Goal: Information Seeking & Learning: Get advice/opinions

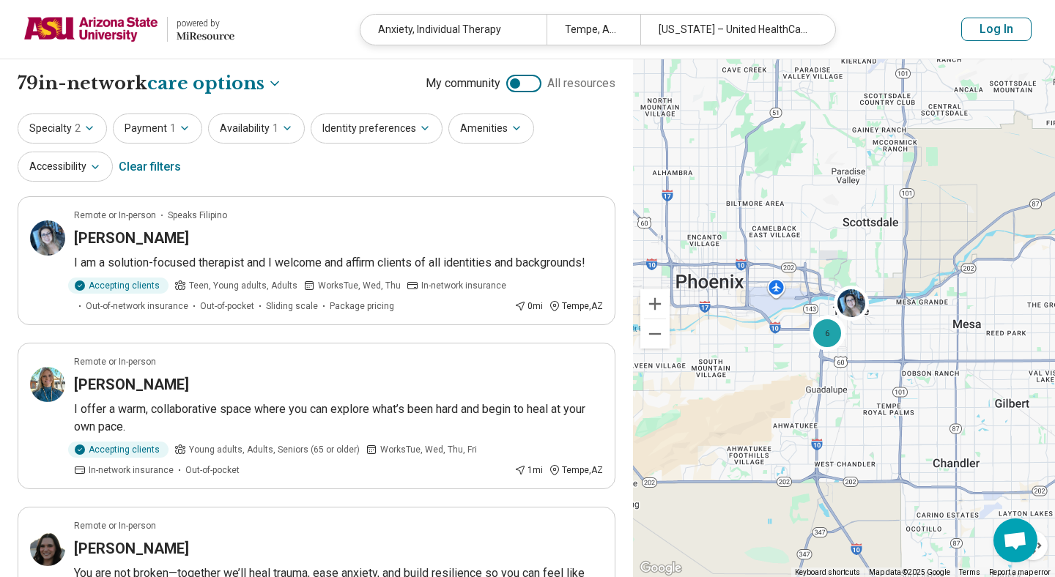
select select "***"
click at [73, 130] on button "Specialty 2" at bounding box center [62, 129] width 89 height 30
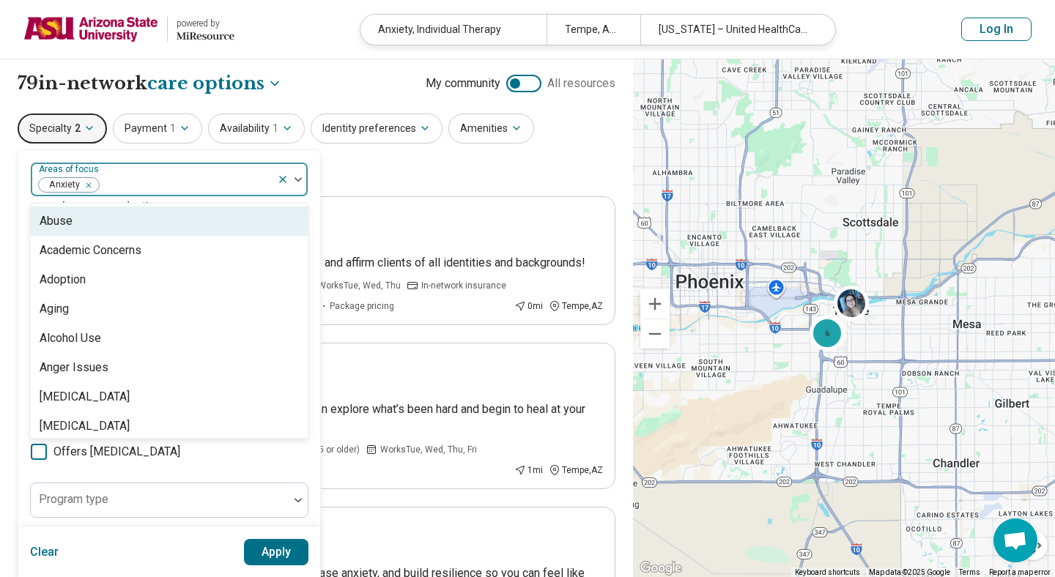
click at [133, 184] on div at bounding box center [185, 185] width 171 height 21
type input "**"
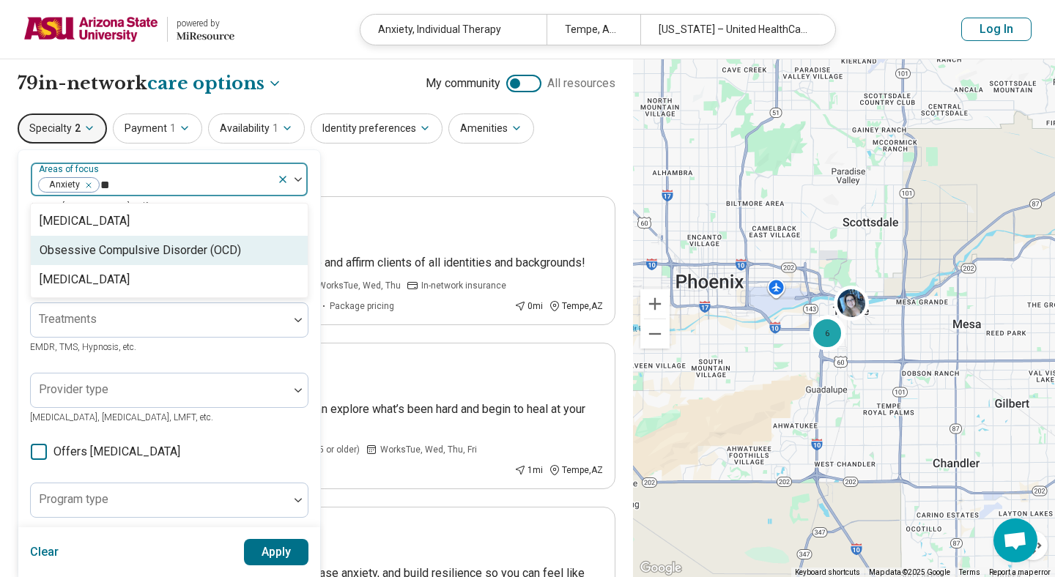
click at [151, 251] on div "Obsessive Compulsive Disorder (OCD)" at bounding box center [140, 251] width 201 height 18
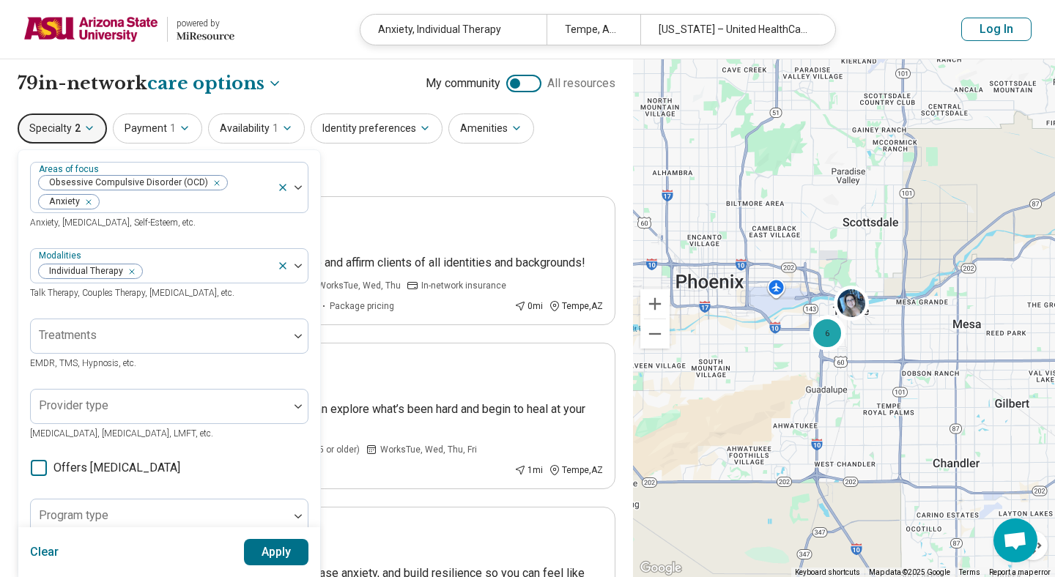
click at [289, 557] on button "Apply" at bounding box center [276, 552] width 65 height 26
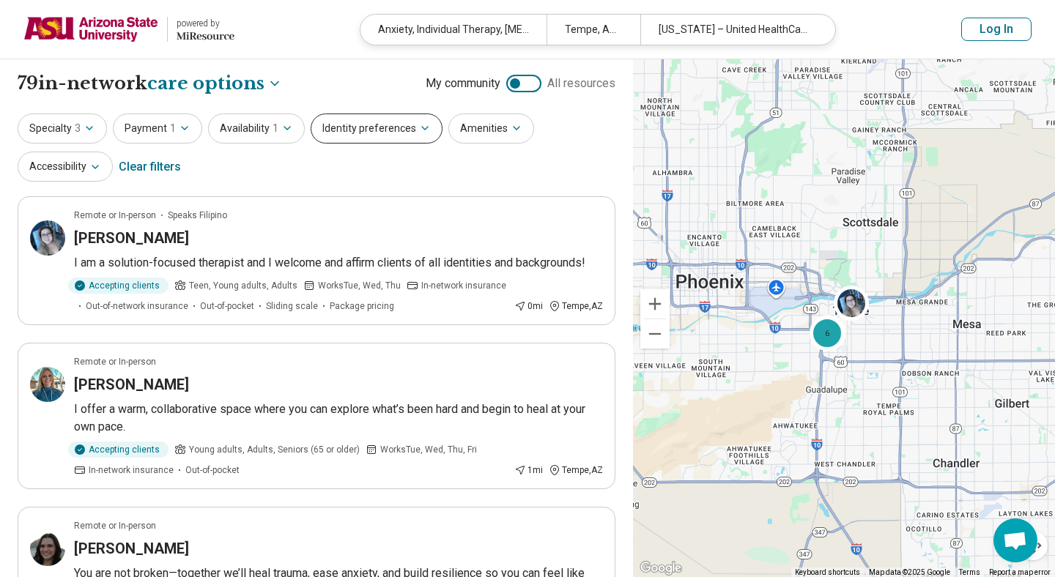
click at [361, 122] on button "Identity preferences" at bounding box center [377, 129] width 132 height 30
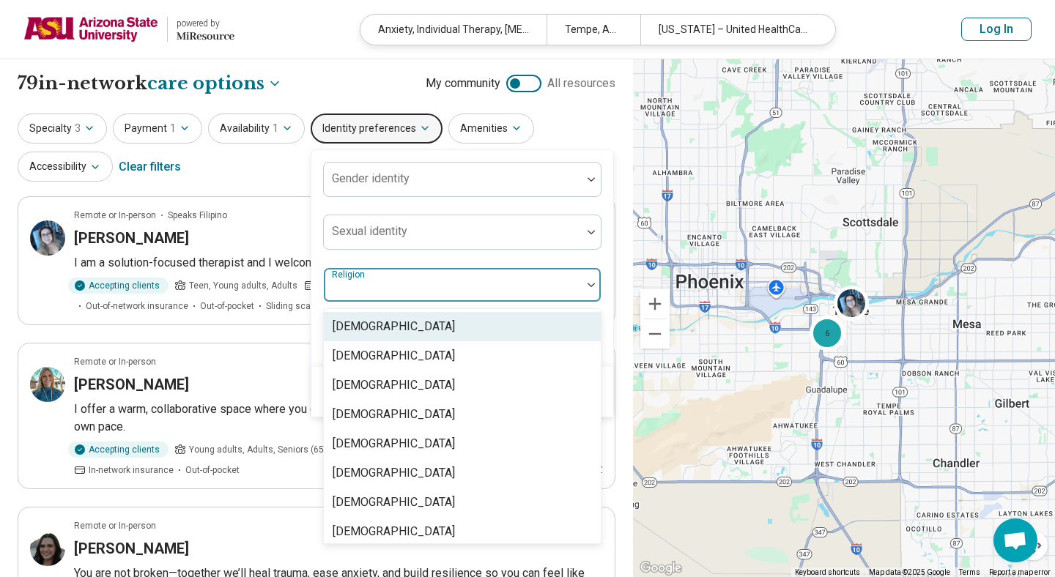
click at [359, 286] on div "Religion" at bounding box center [462, 284] width 278 height 35
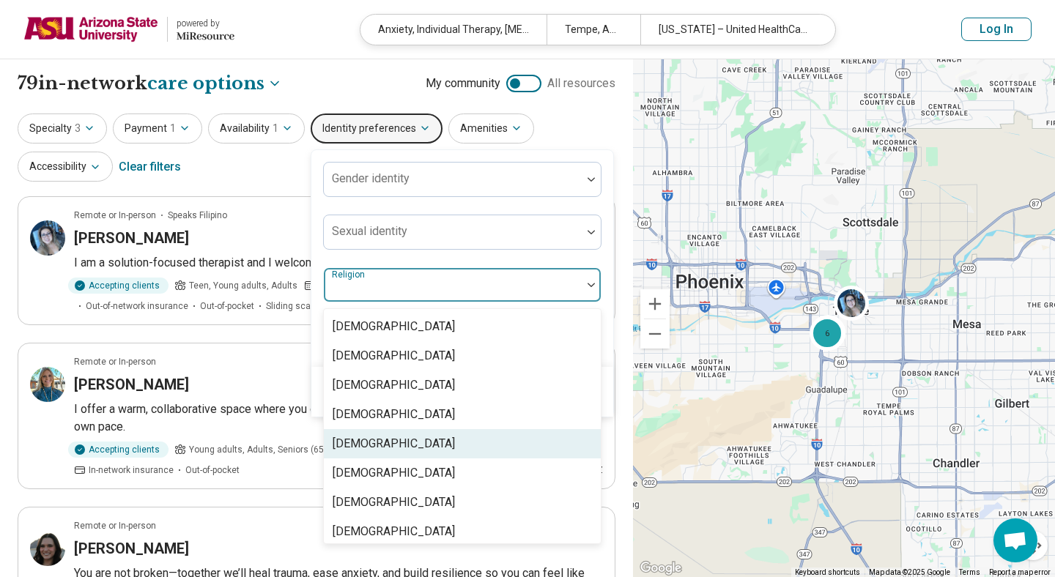
click at [365, 443] on div "[DEMOGRAPHIC_DATA]" at bounding box center [394, 444] width 122 height 18
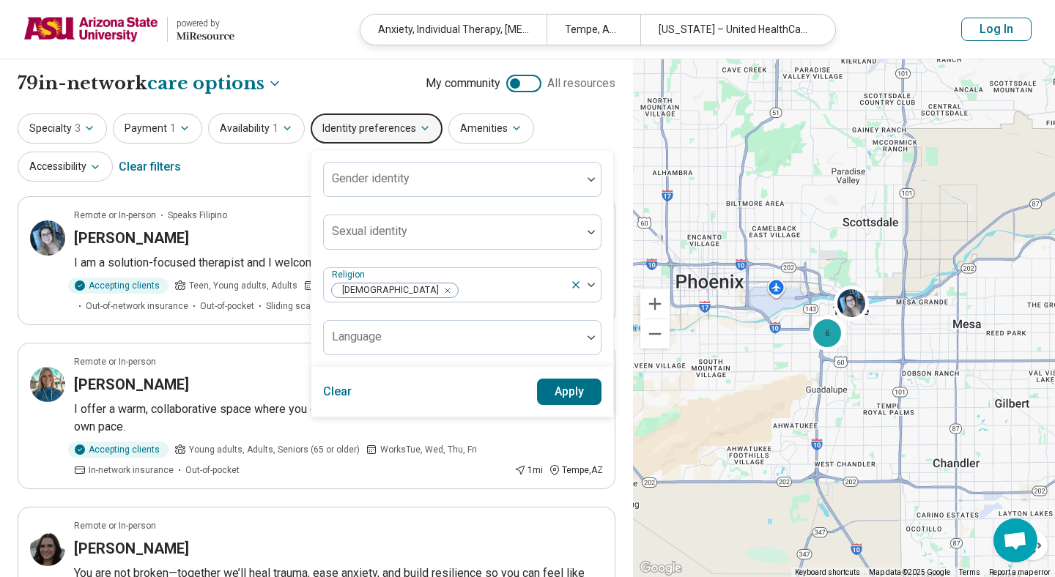
click at [526, 267] on div "Gender identity Sexual identity option Christianity, selected. Religion Christi…" at bounding box center [462, 258] width 278 height 193
click at [560, 391] on button "Apply" at bounding box center [569, 392] width 65 height 26
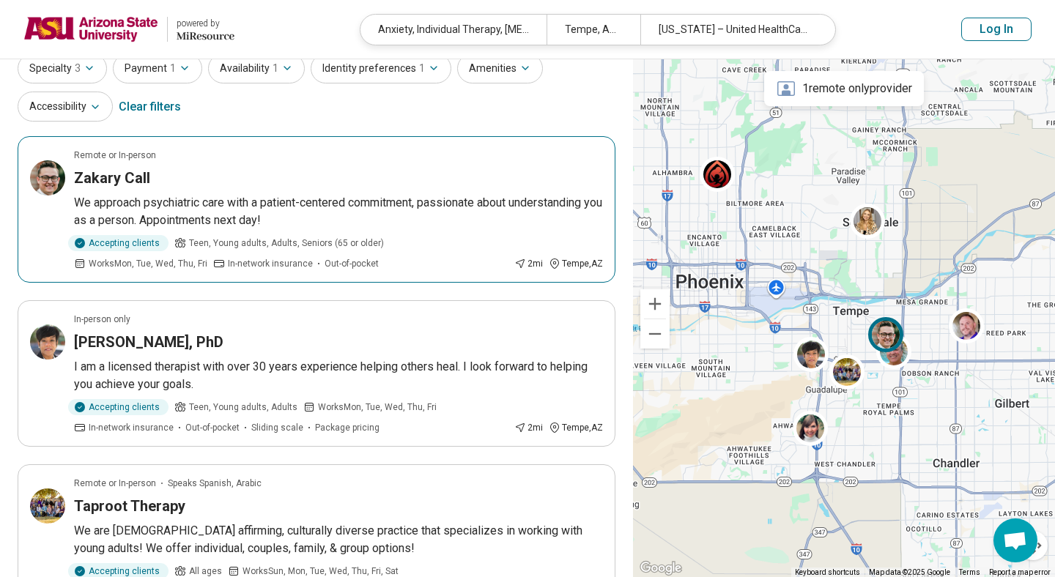
scroll to position [51, 0]
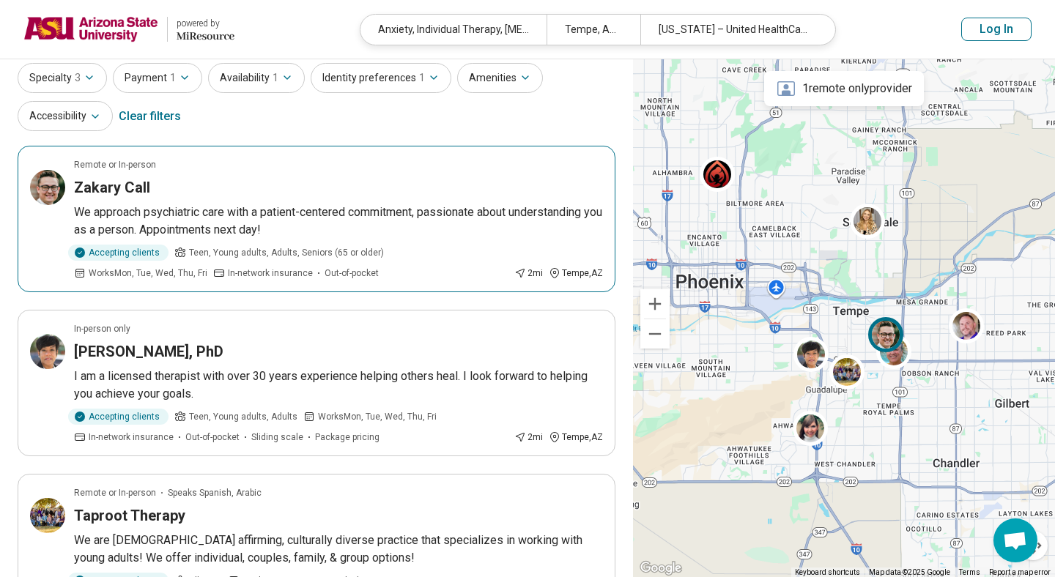
click at [296, 218] on p "We approach psychiatric care with a patient-centered commitment, passionate abo…" at bounding box center [338, 221] width 529 height 35
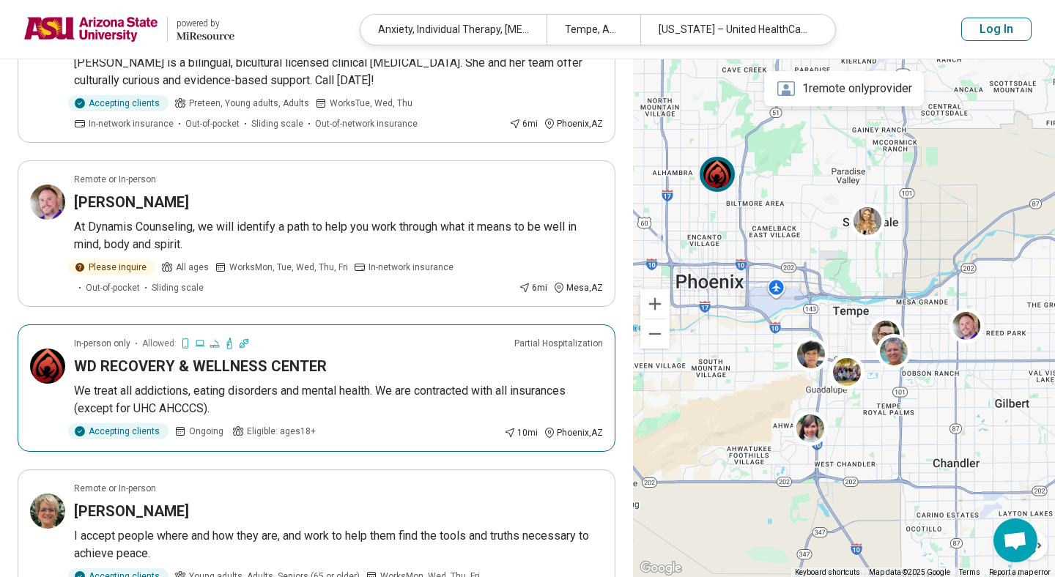
scroll to position [1024, 0]
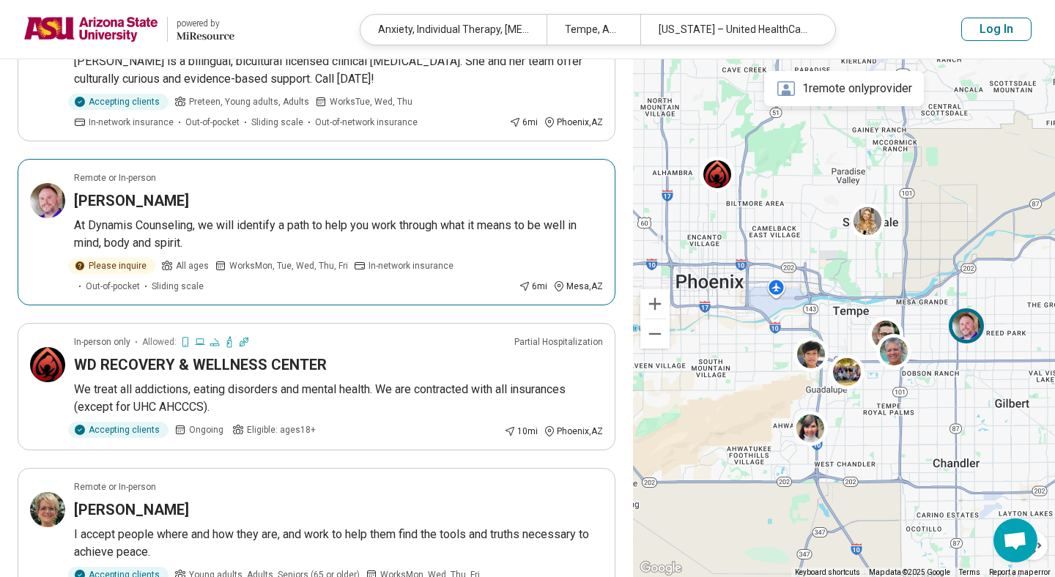
click at [190, 211] on article "Remote or In-person Matthew Rosenkilde At Dynamis Counseling, we will identify …" at bounding box center [317, 232] width 598 height 147
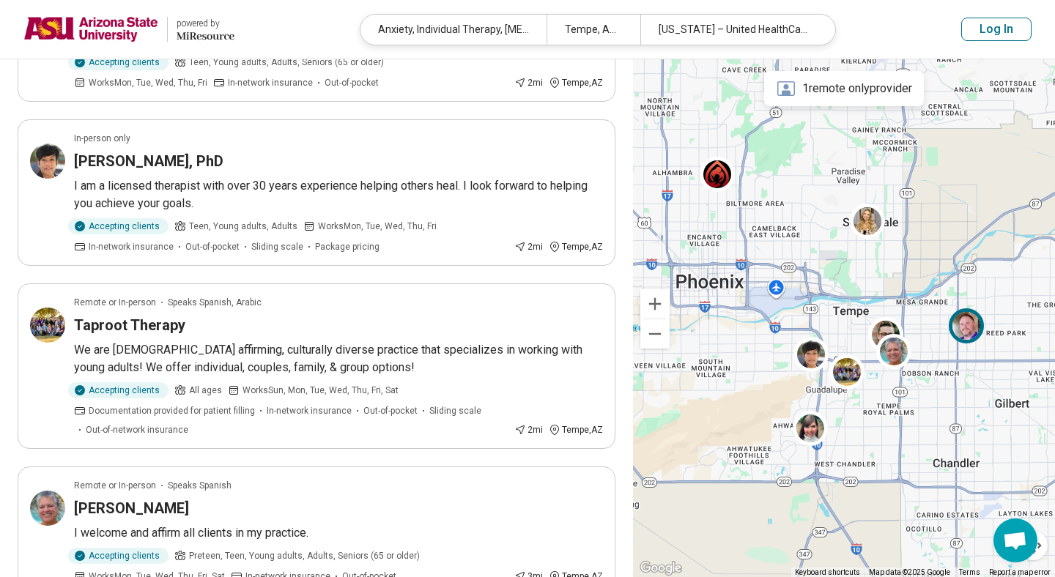
scroll to position [0, 0]
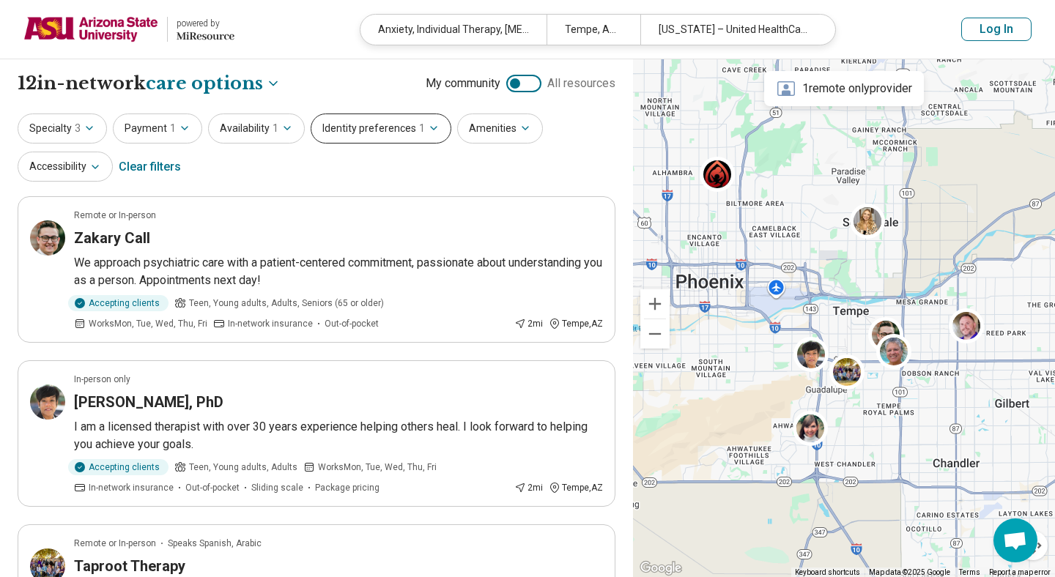
click at [418, 130] on button "Identity preferences 1" at bounding box center [381, 129] width 141 height 30
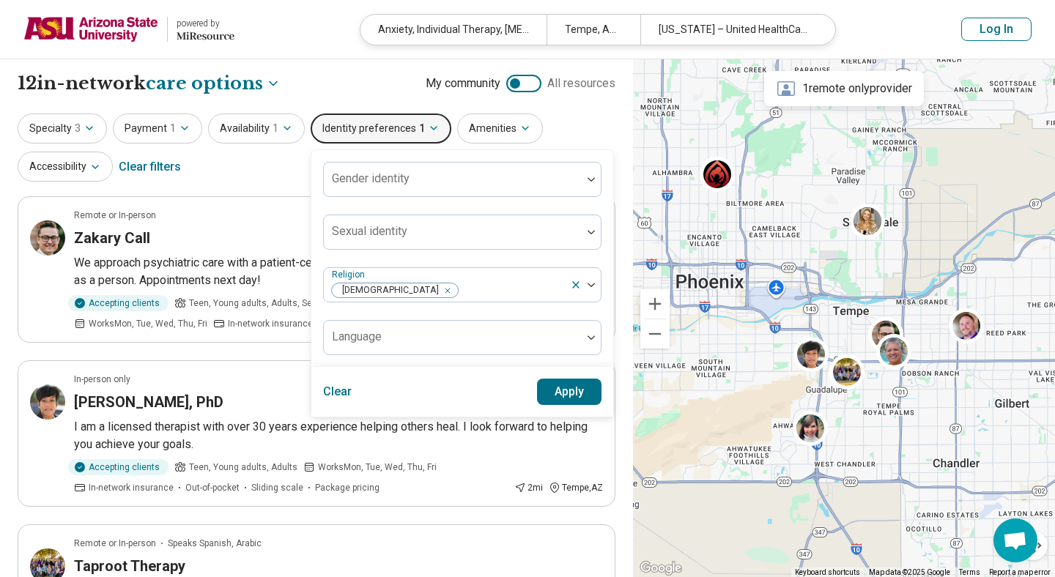
click at [397, 129] on button "Identity preferences 1" at bounding box center [381, 129] width 141 height 30
click at [235, 137] on button "Availability 1" at bounding box center [256, 129] width 97 height 30
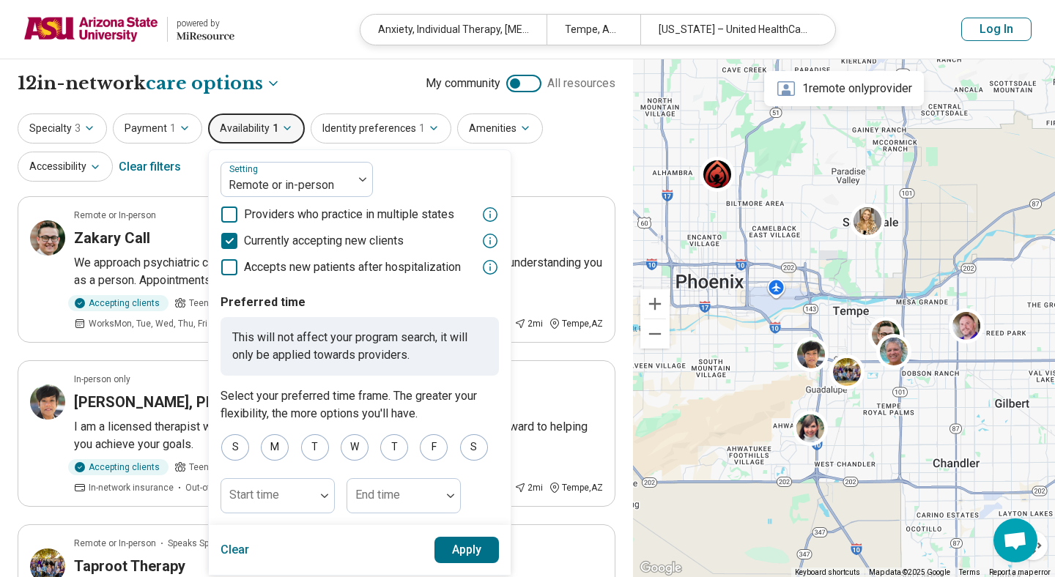
click at [273, 129] on span "1" at bounding box center [276, 128] width 6 height 15
click at [185, 129] on icon "button" at bounding box center [185, 128] width 12 height 12
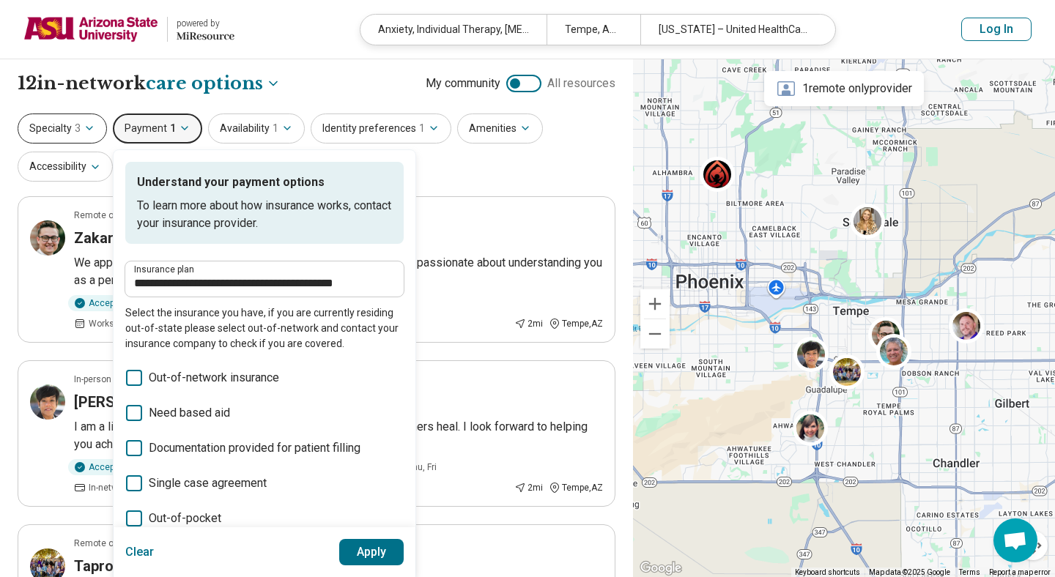
click at [67, 116] on button "Specialty 3" at bounding box center [62, 129] width 89 height 30
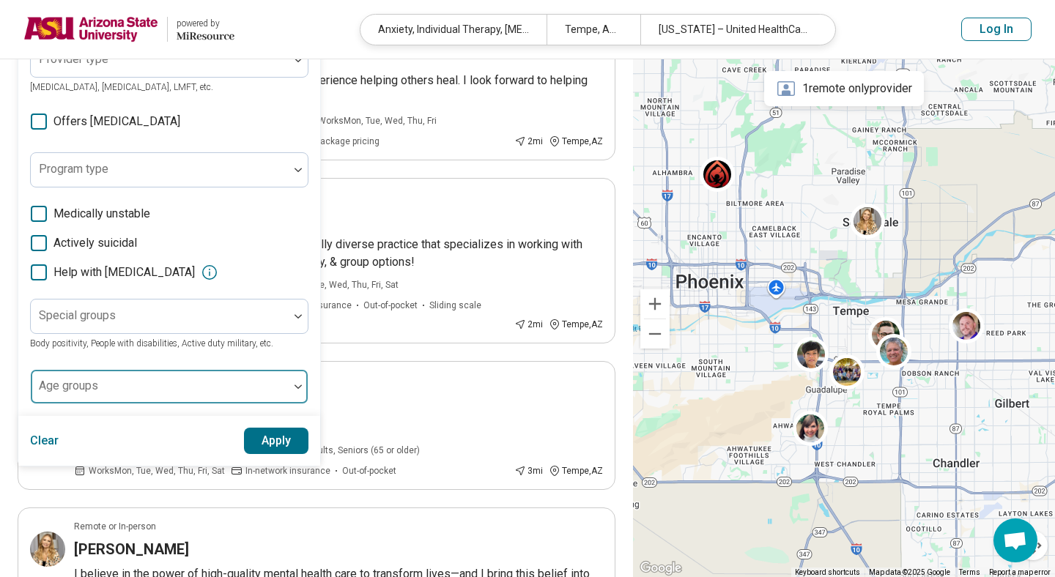
scroll to position [349, 0]
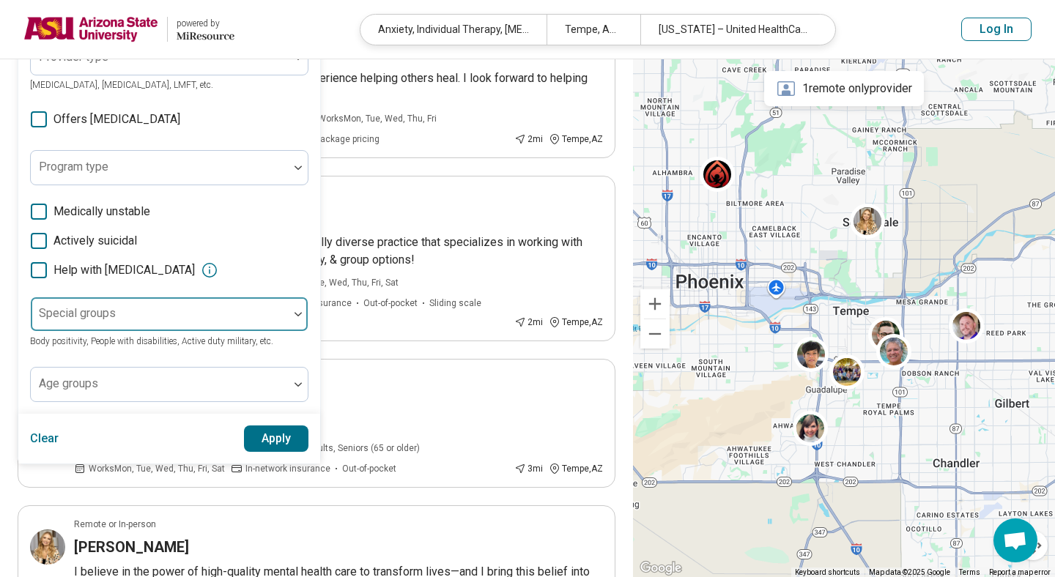
click at [157, 298] on div at bounding box center [160, 314] width 258 height 32
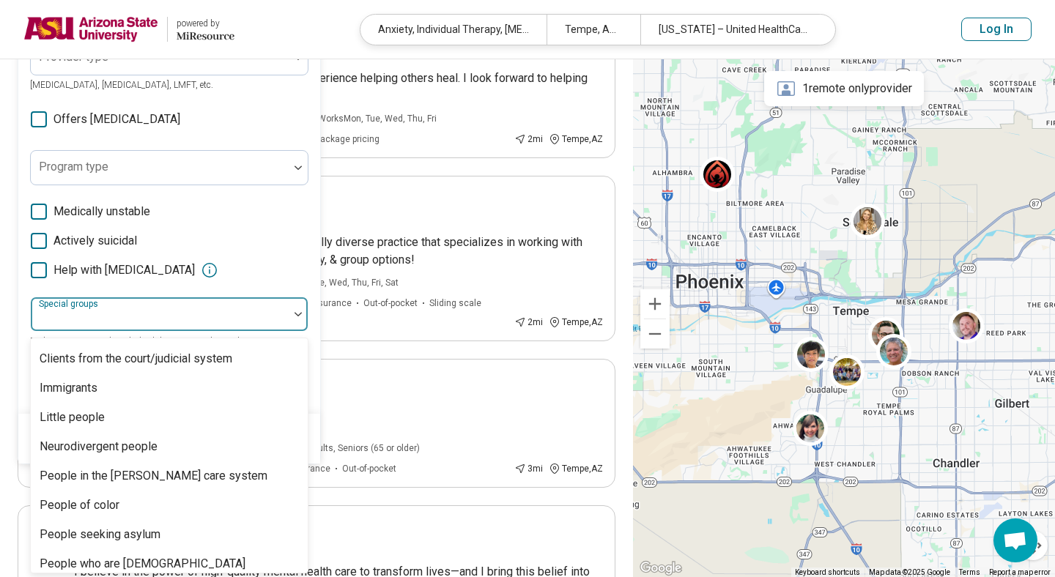
scroll to position [0, 0]
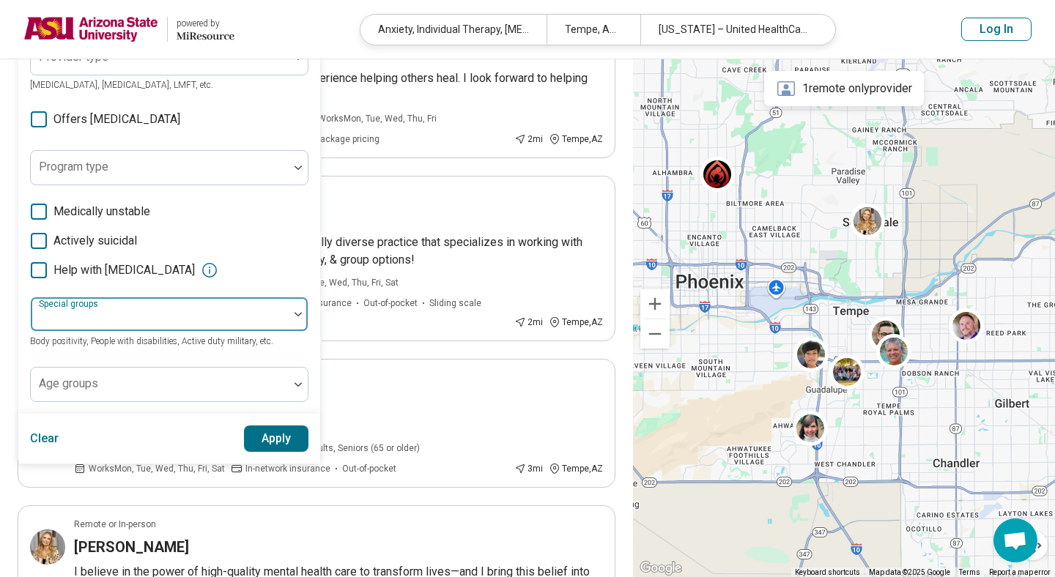
click at [306, 314] on div at bounding box center [298, 314] width 19 height 4
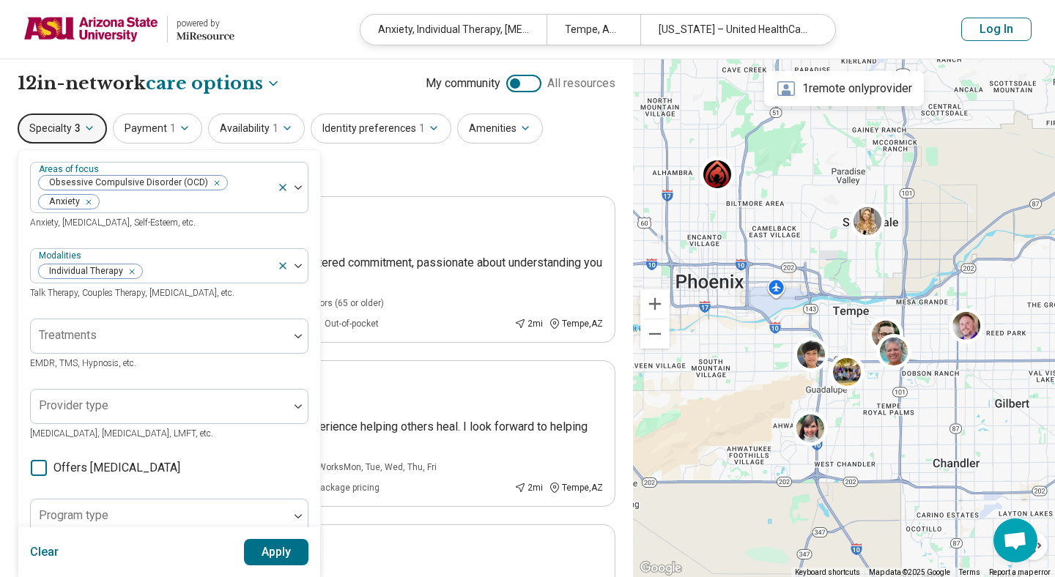
click at [87, 126] on icon "button" at bounding box center [90, 128] width 12 height 12
click at [98, 132] on button "Specialty 3" at bounding box center [62, 129] width 89 height 30
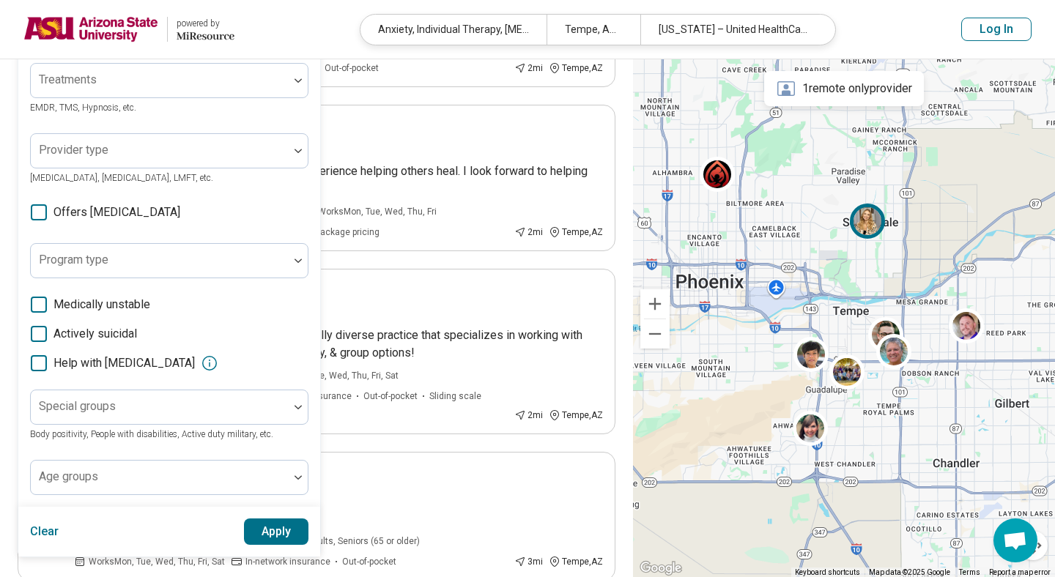
scroll to position [25, 0]
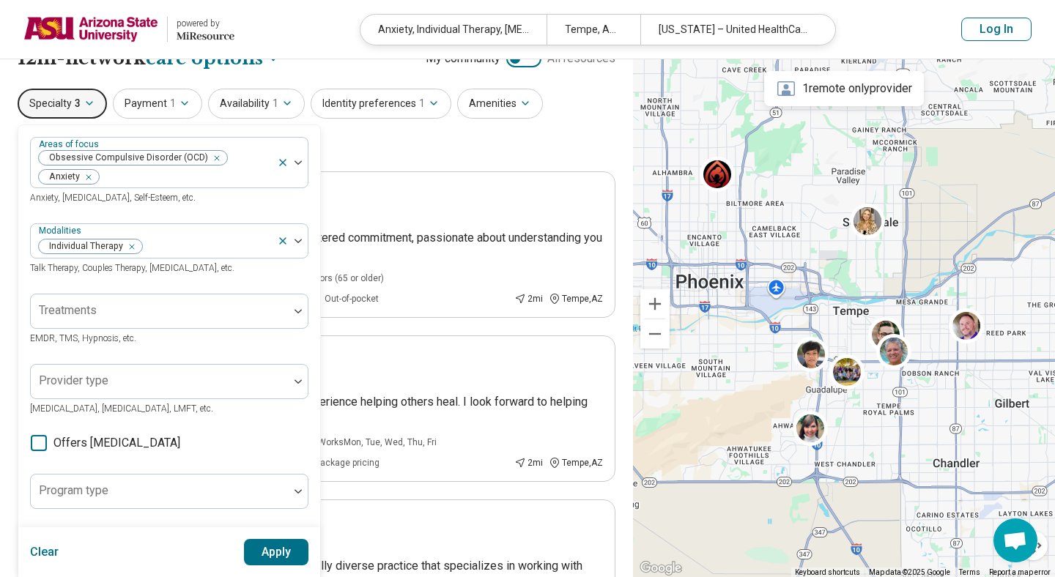
click at [542, 141] on div "Specialty 3 Areas of focus Obsessive Compulsive Disorder (OCD) Anxiety Anxiety,…" at bounding box center [317, 124] width 598 height 71
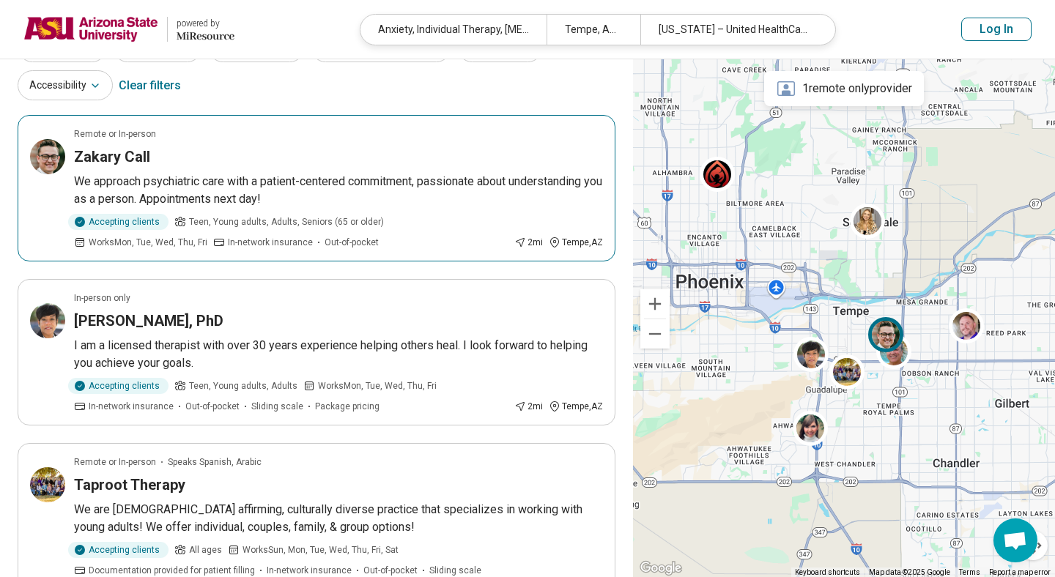
scroll to position [0, 0]
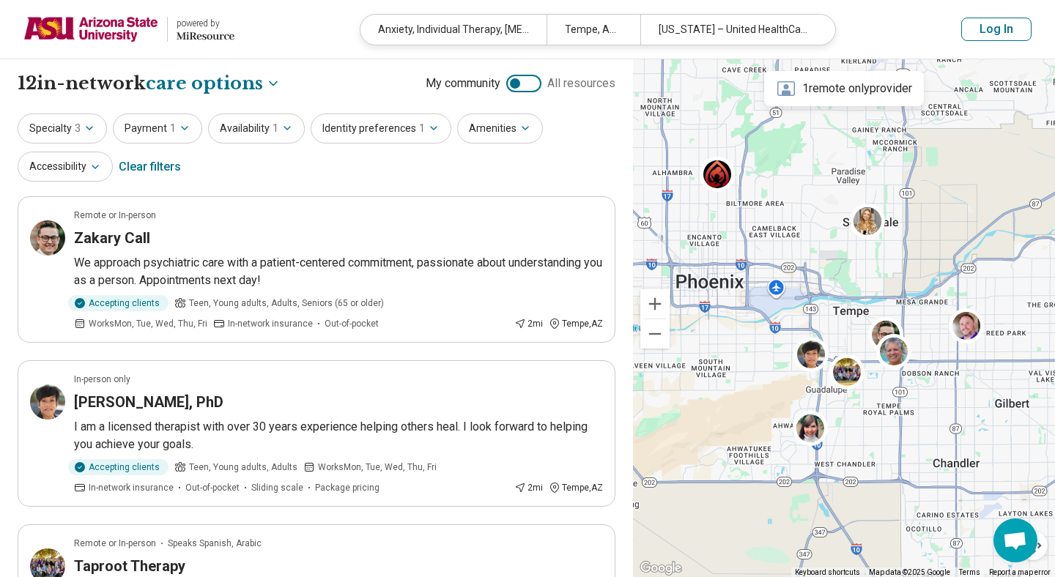
click at [93, 120] on button "Specialty 3" at bounding box center [62, 129] width 89 height 30
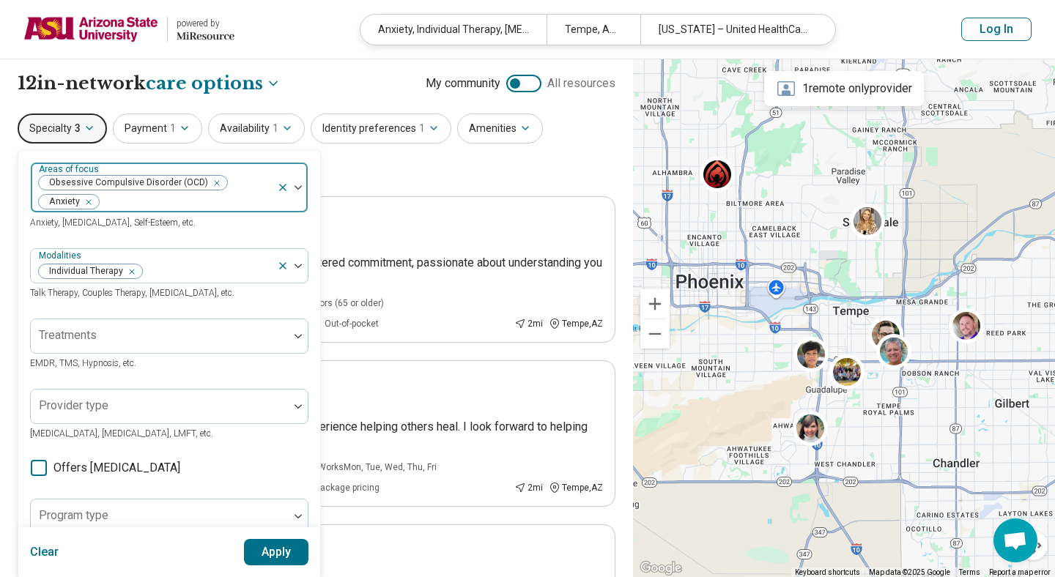
click at [158, 204] on div at bounding box center [185, 202] width 171 height 21
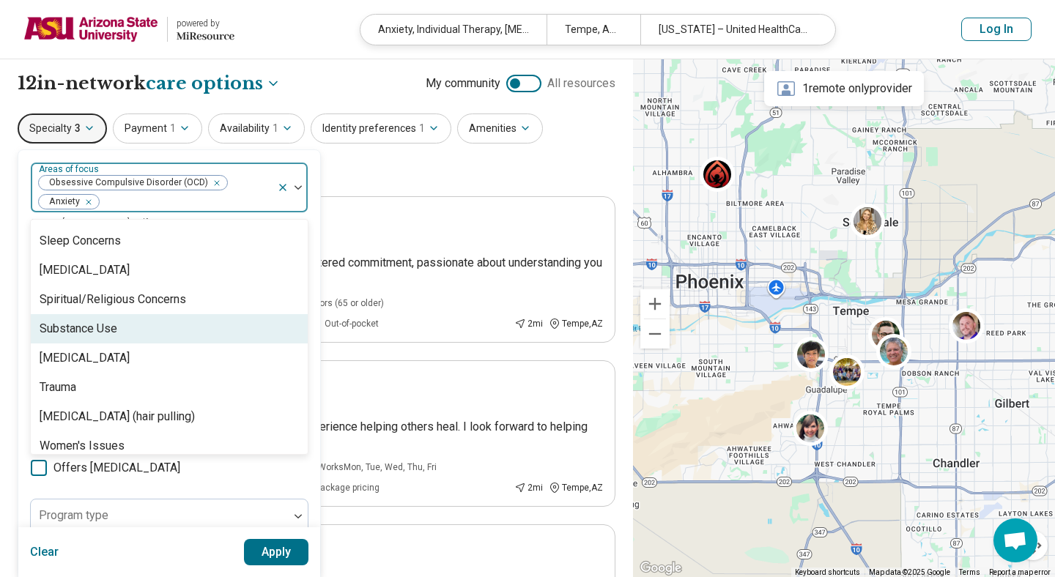
scroll to position [2649, 0]
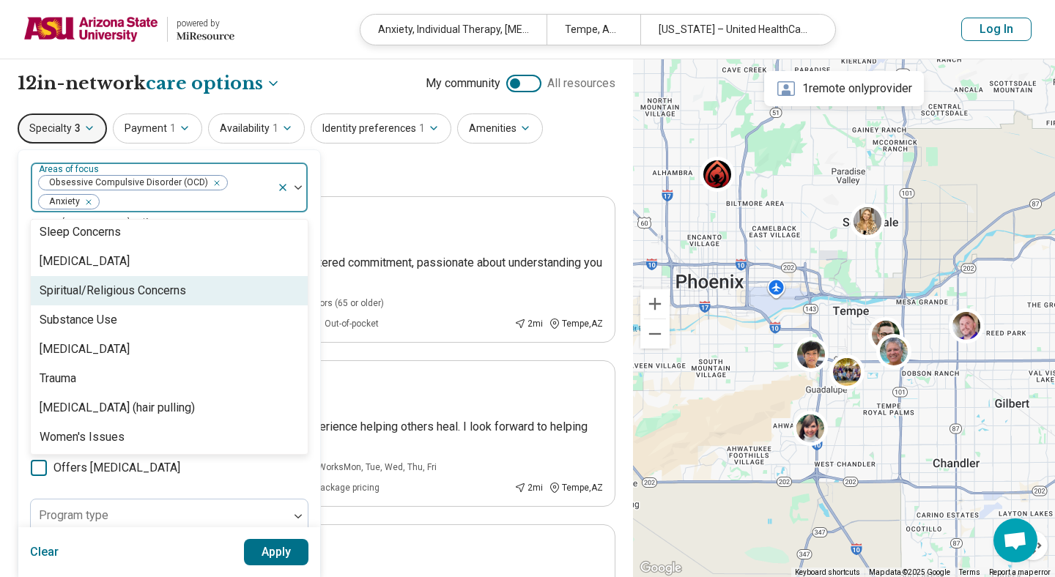
click at [163, 292] on div "Spiritual/Religious Concerns" at bounding box center [113, 291] width 147 height 18
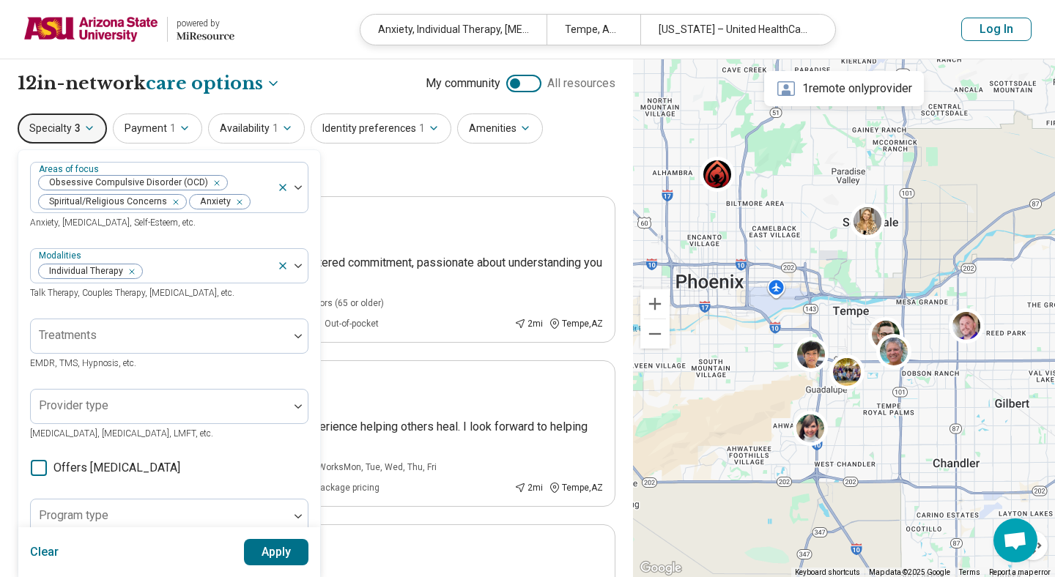
click at [279, 555] on button "Apply" at bounding box center [276, 552] width 65 height 26
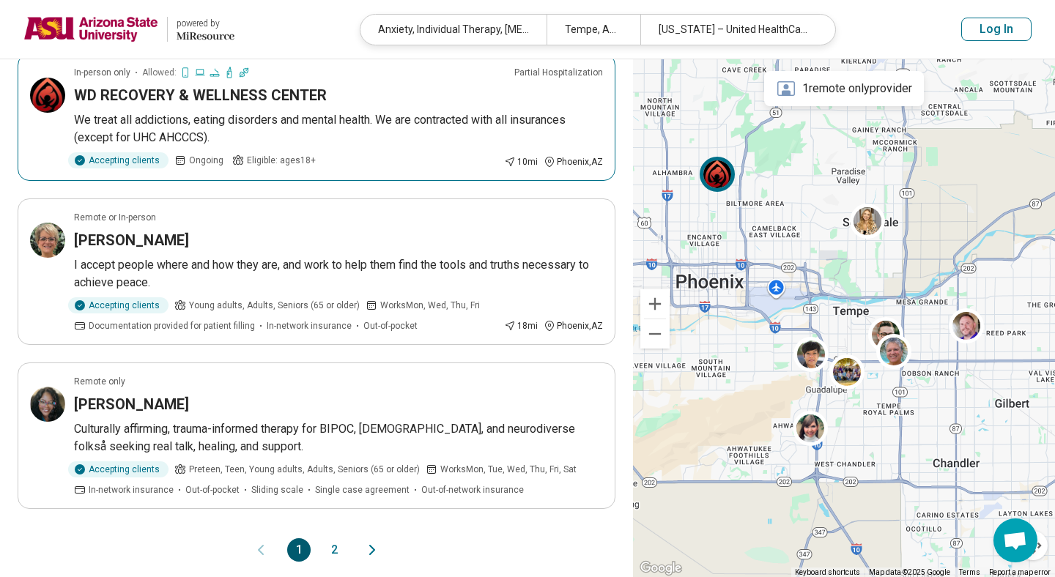
scroll to position [1309, 0]
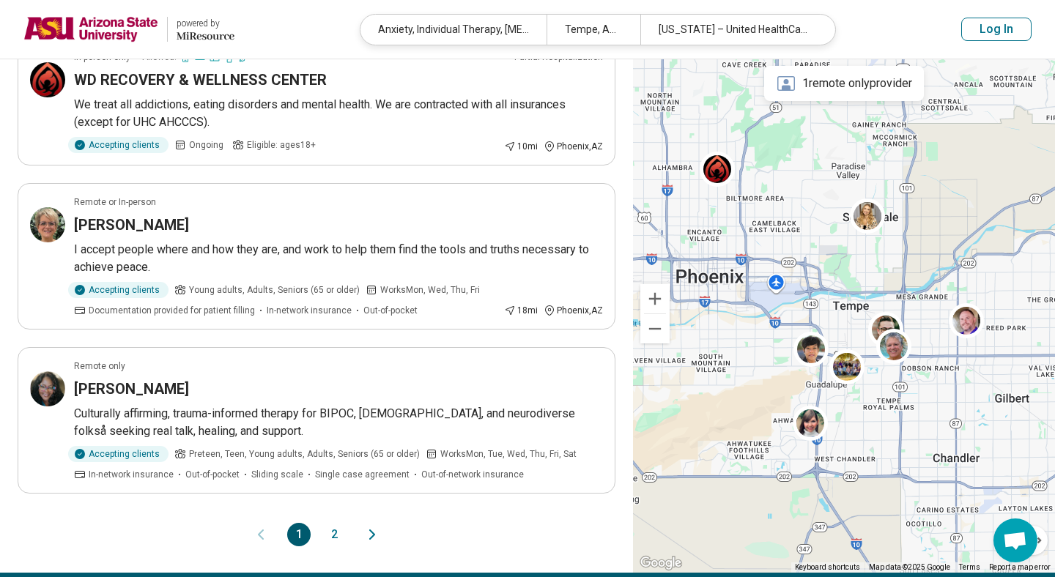
click at [334, 535] on button "2" at bounding box center [333, 534] width 23 height 23
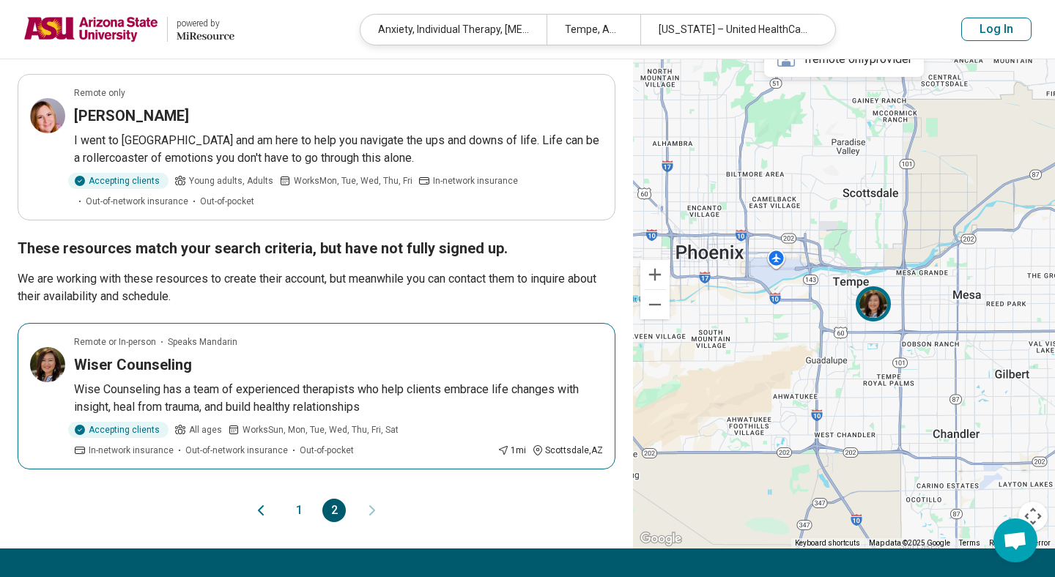
scroll to position [245, 0]
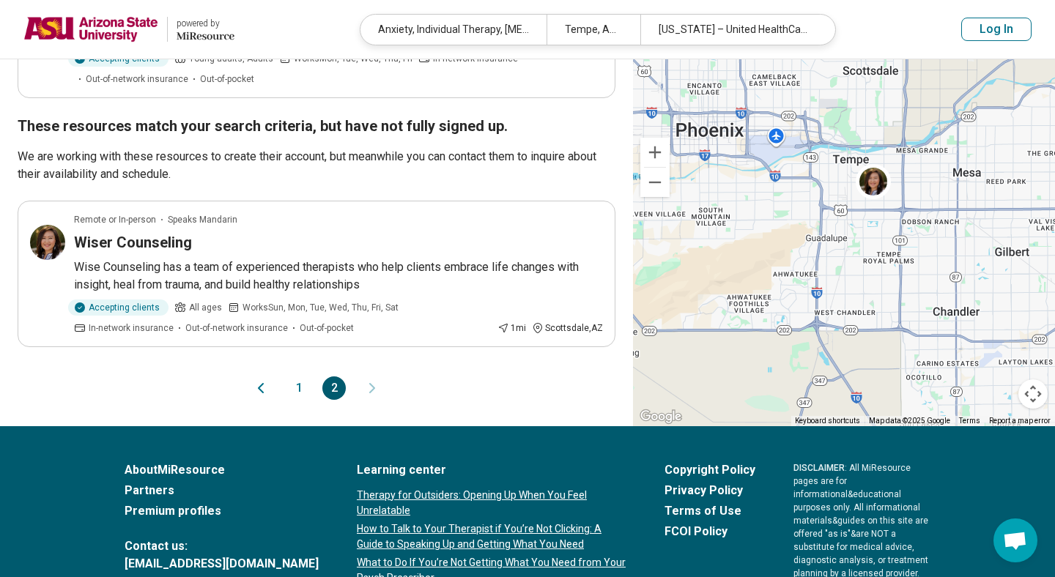
click at [295, 389] on button "1" at bounding box center [298, 388] width 23 height 23
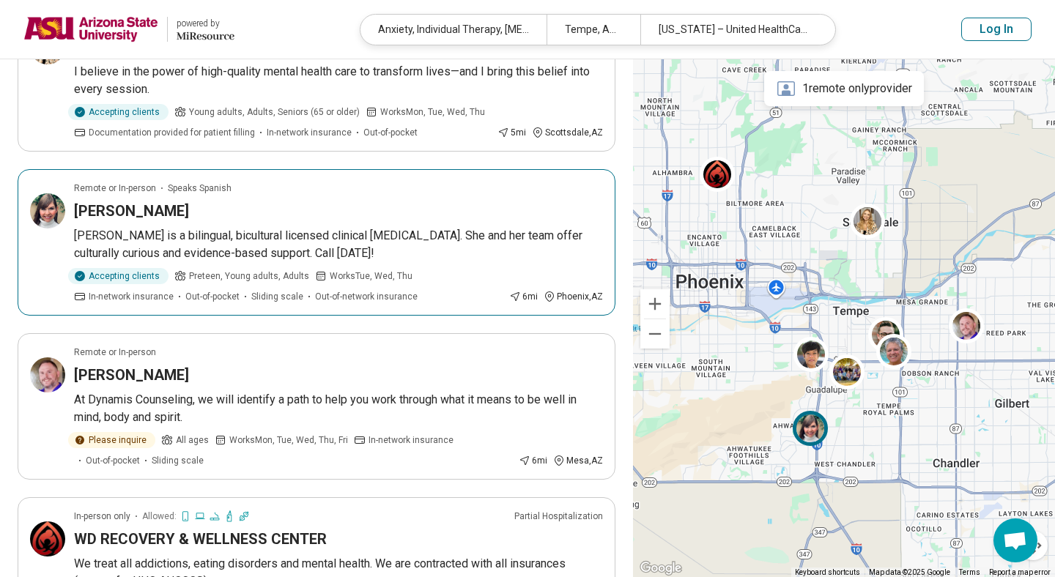
scroll to position [1034, 0]
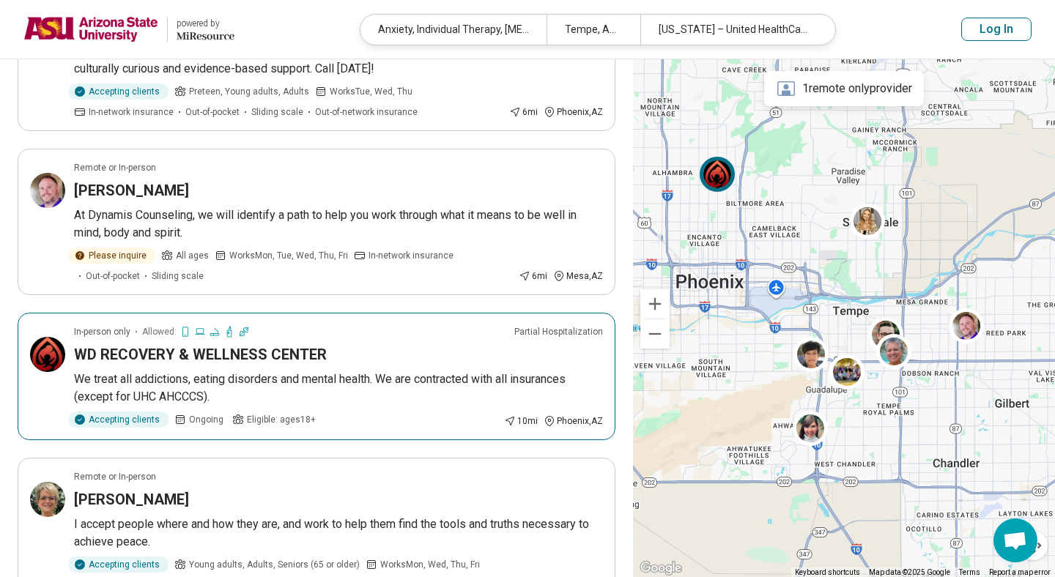
click at [386, 364] on div "WD RECOVERY & WELLNESS CENTER" at bounding box center [338, 354] width 529 height 21
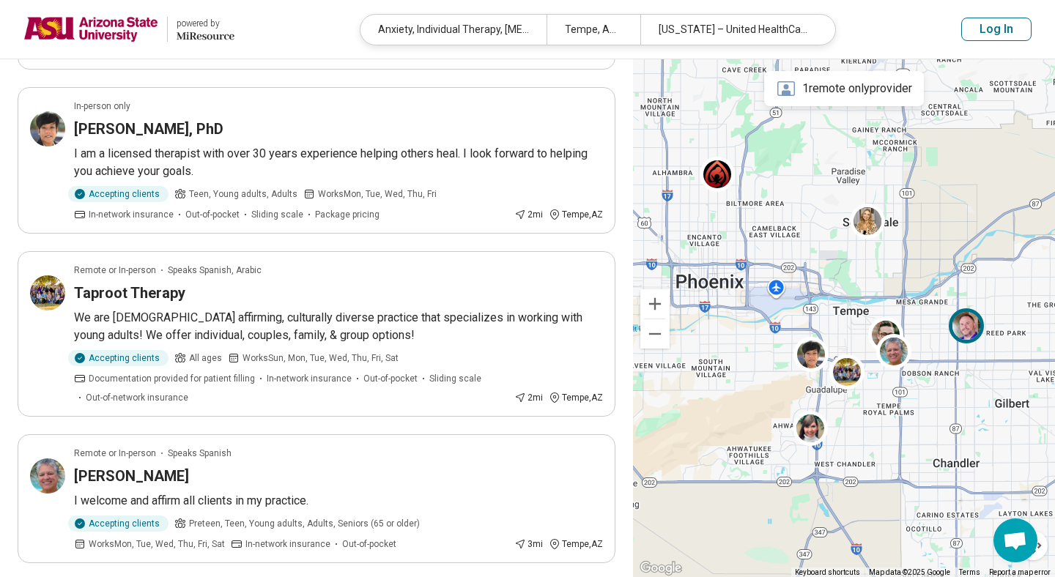
scroll to position [0, 0]
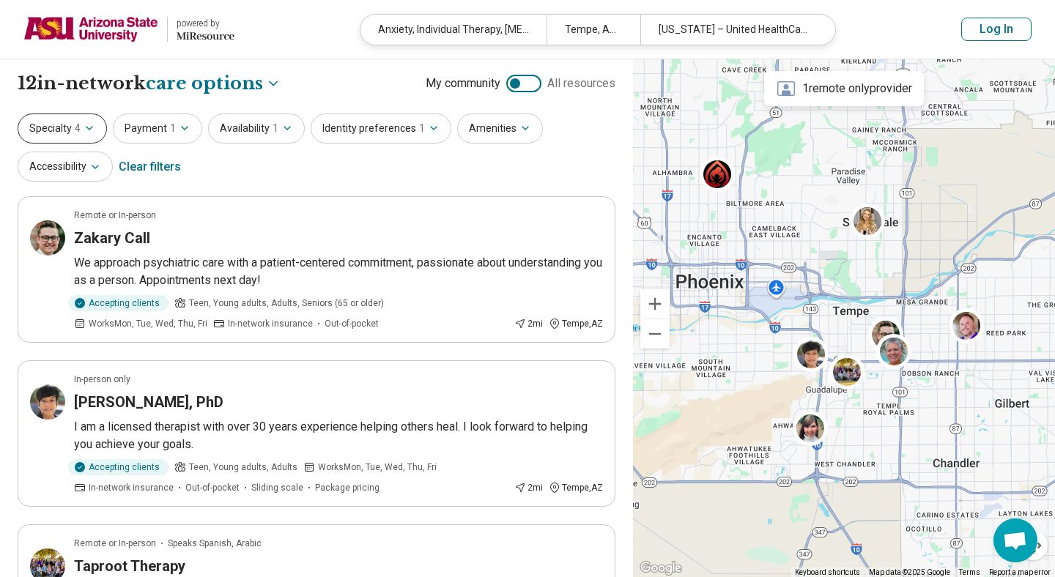
click at [84, 123] on icon "button" at bounding box center [90, 128] width 12 height 12
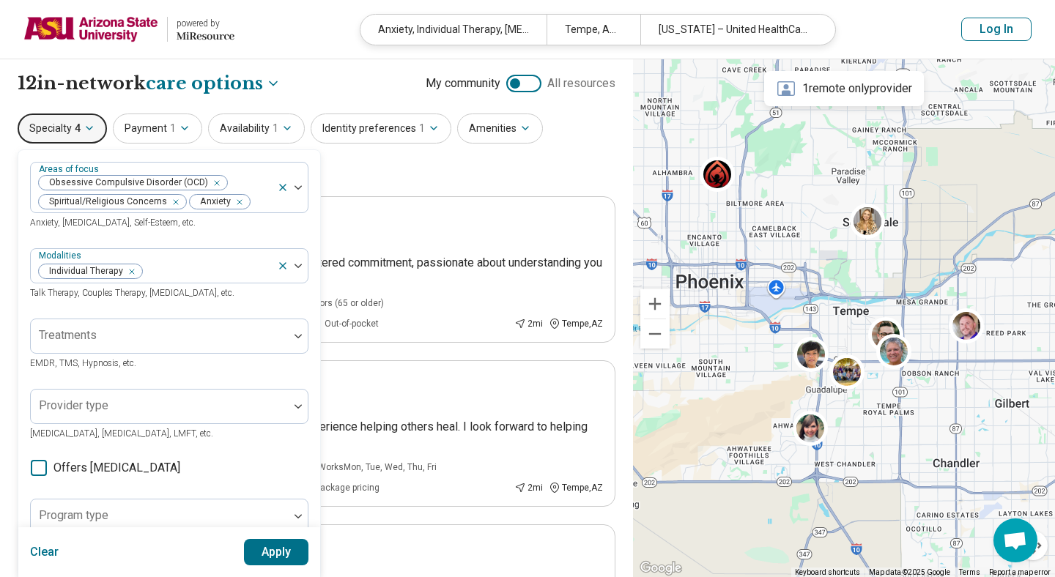
click at [95, 133] on button "Specialty 4" at bounding box center [62, 129] width 89 height 30
click at [415, 185] on div "Specialty 4 Areas of focus Obsessive Compulsive Disorder (OCD) Spiritual/Religi…" at bounding box center [317, 149] width 598 height 71
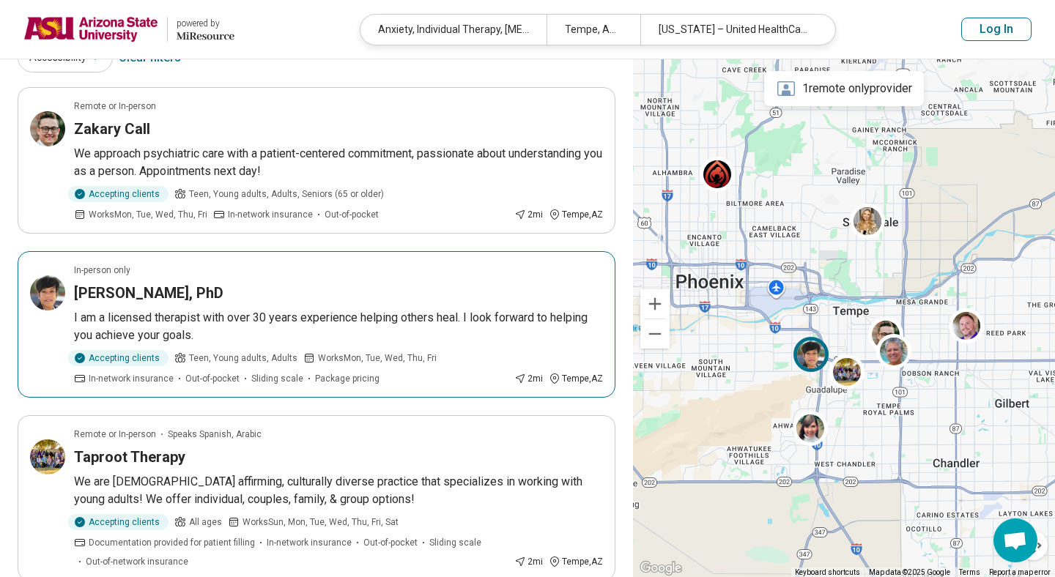
scroll to position [100, 0]
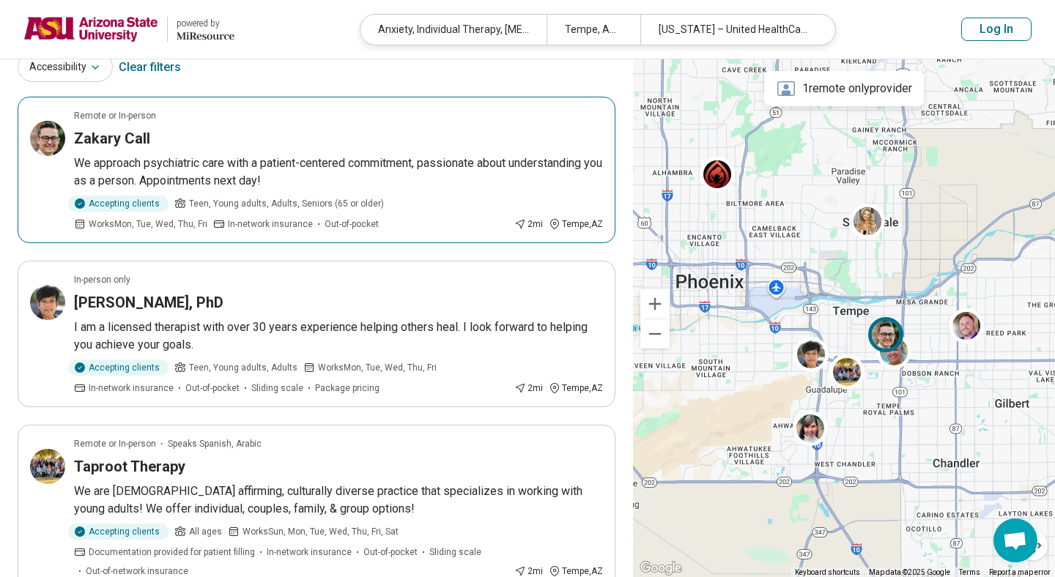
click at [120, 128] on article "Remote or In-person Zakary Call We approach psychiatric care with a patient-cen…" at bounding box center [317, 170] width 598 height 147
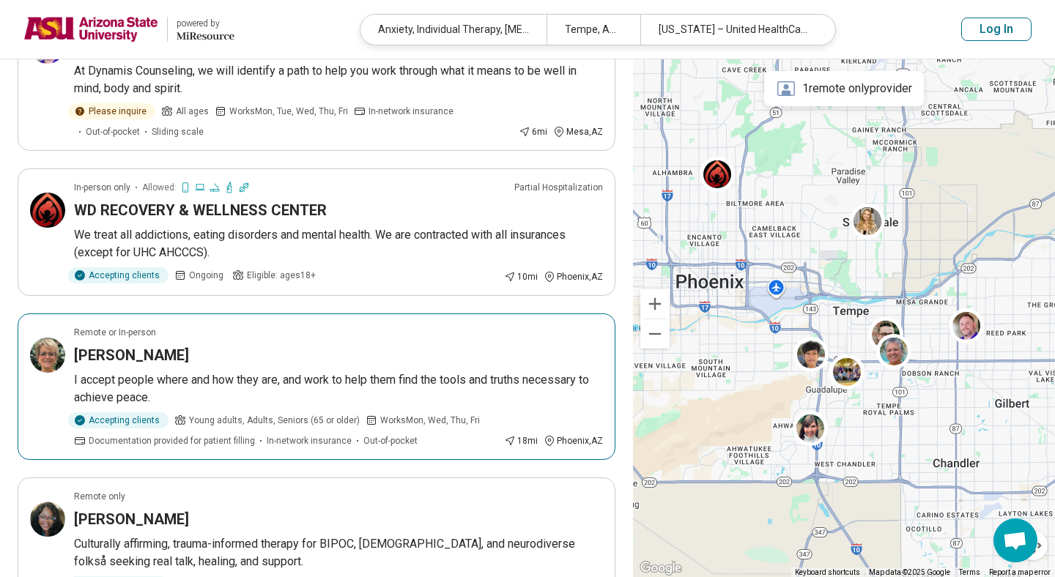
scroll to position [1273, 0]
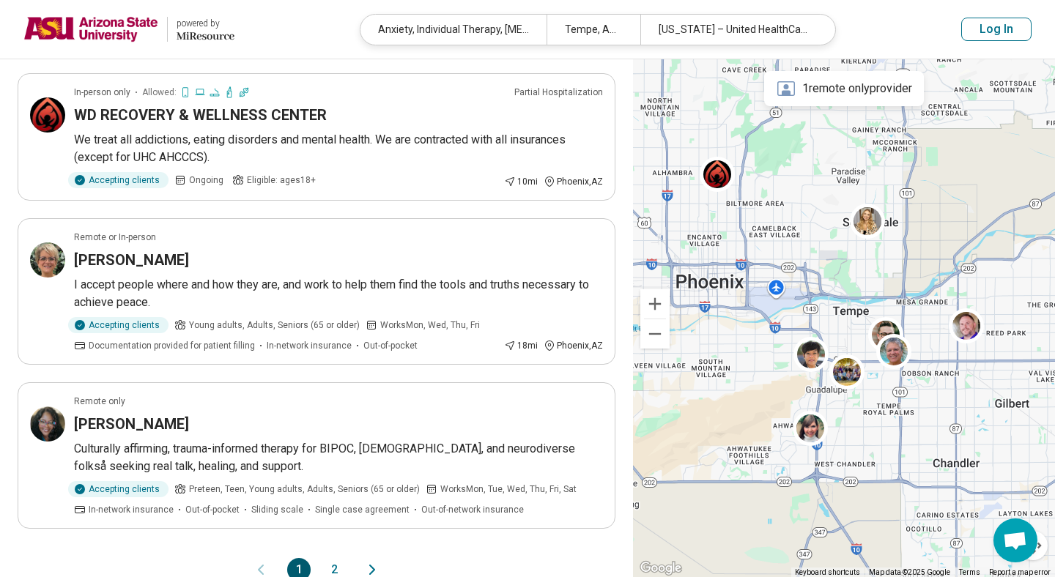
click at [338, 569] on button "2" at bounding box center [333, 569] width 23 height 23
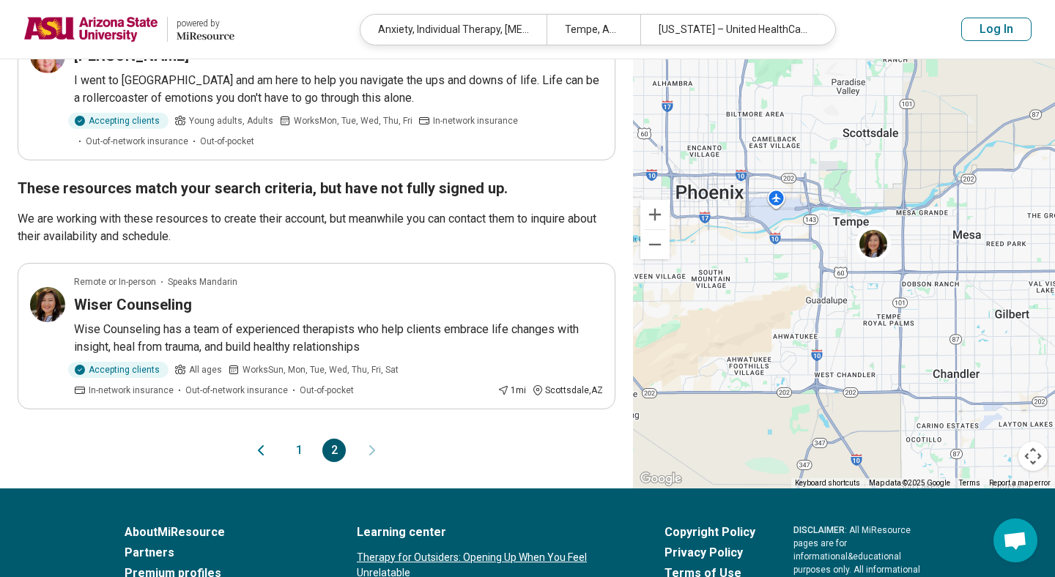
scroll to position [245, 0]
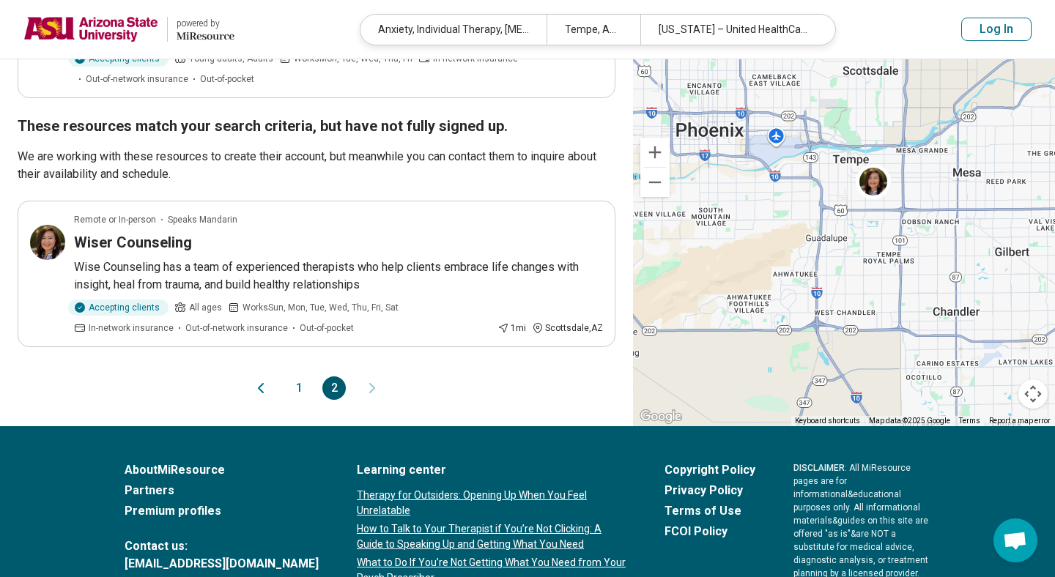
click at [300, 386] on button "1" at bounding box center [298, 388] width 23 height 23
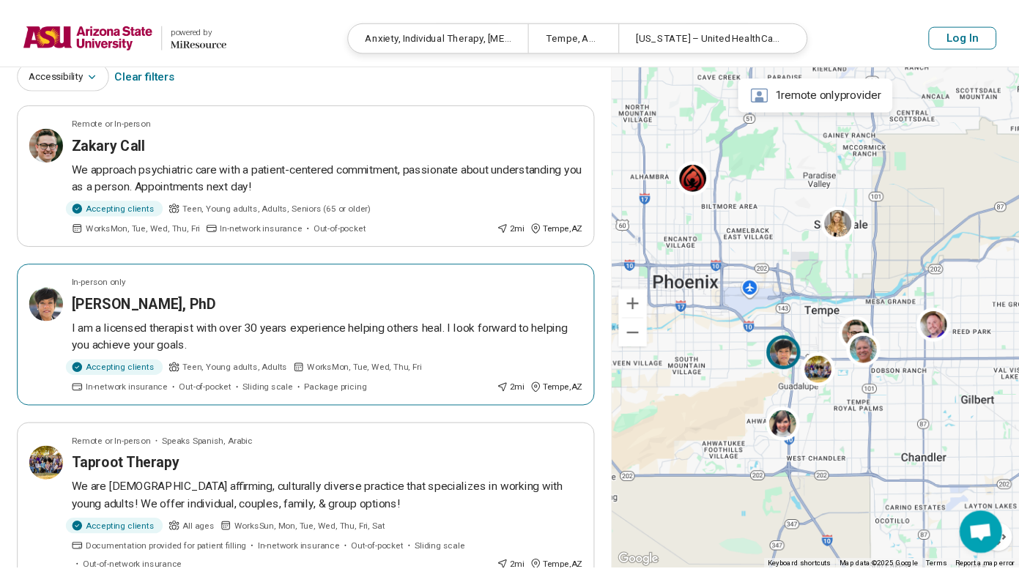
scroll to position [0, 0]
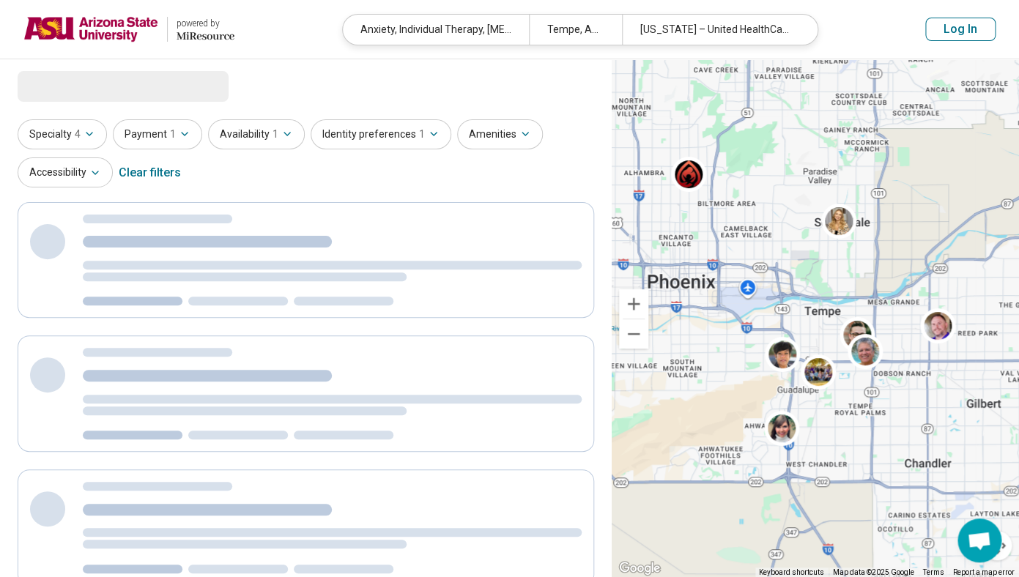
click at [138, 171] on div "Clear filters" at bounding box center [150, 172] width 62 height 35
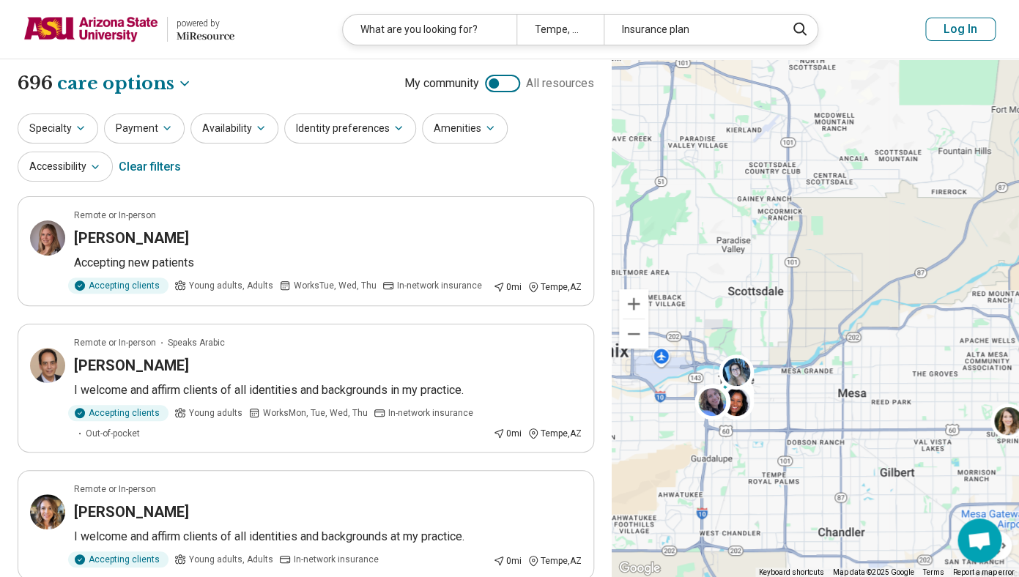
drag, startPoint x: 828, startPoint y: 166, endPoint x: 708, endPoint y: 272, distance: 160.4
click at [708, 272] on div "3 2" at bounding box center [815, 318] width 407 height 519
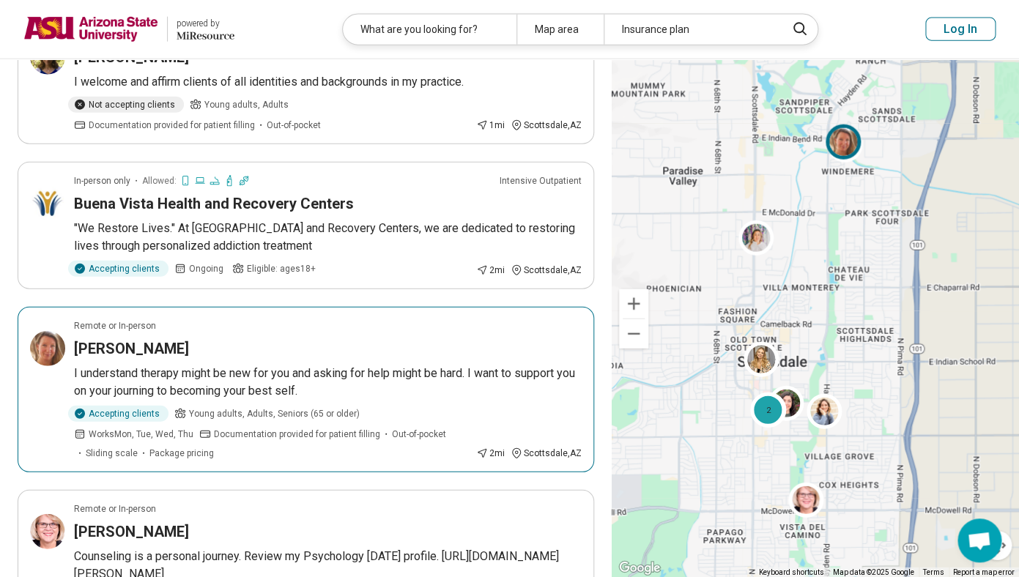
scroll to position [1250, 0]
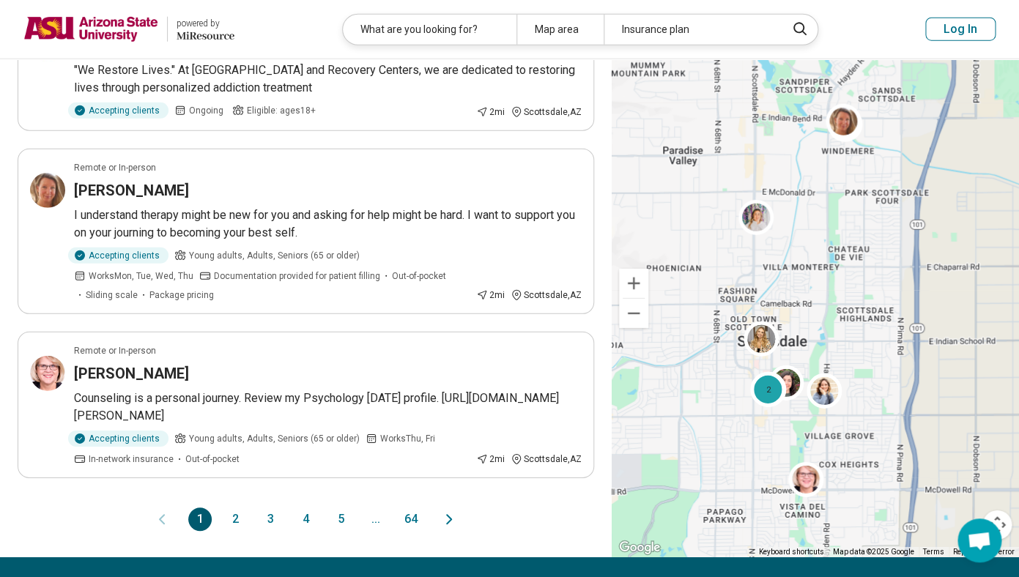
click at [241, 508] on button "2" at bounding box center [234, 519] width 23 height 23
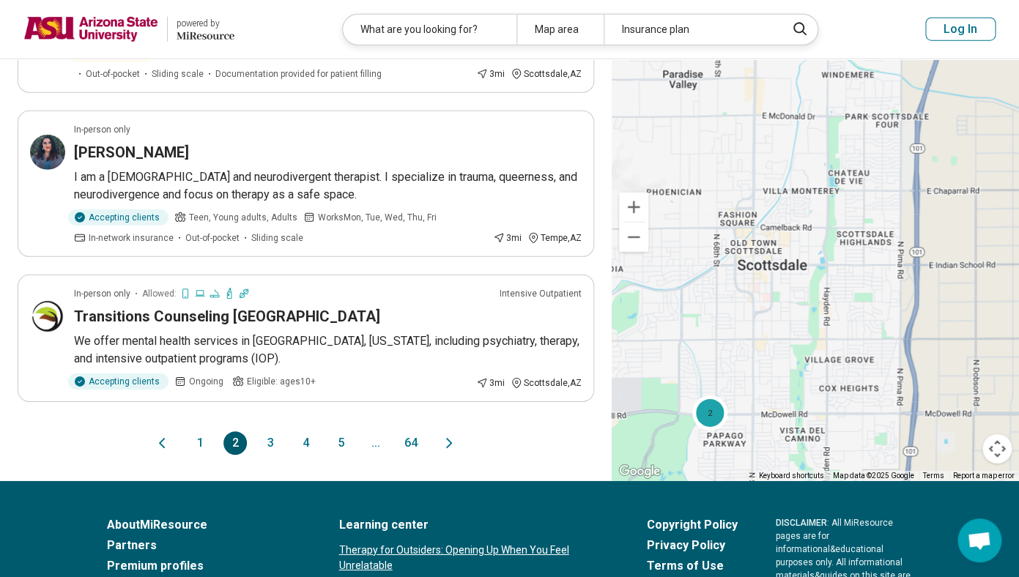
scroll to position [1413, 0]
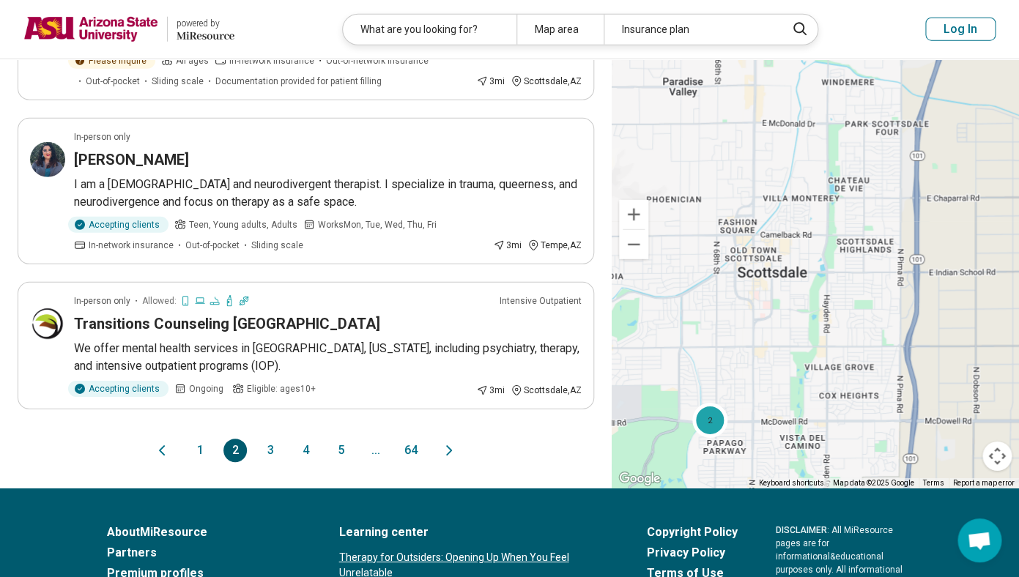
click at [272, 439] on button "3" at bounding box center [270, 450] width 23 height 23
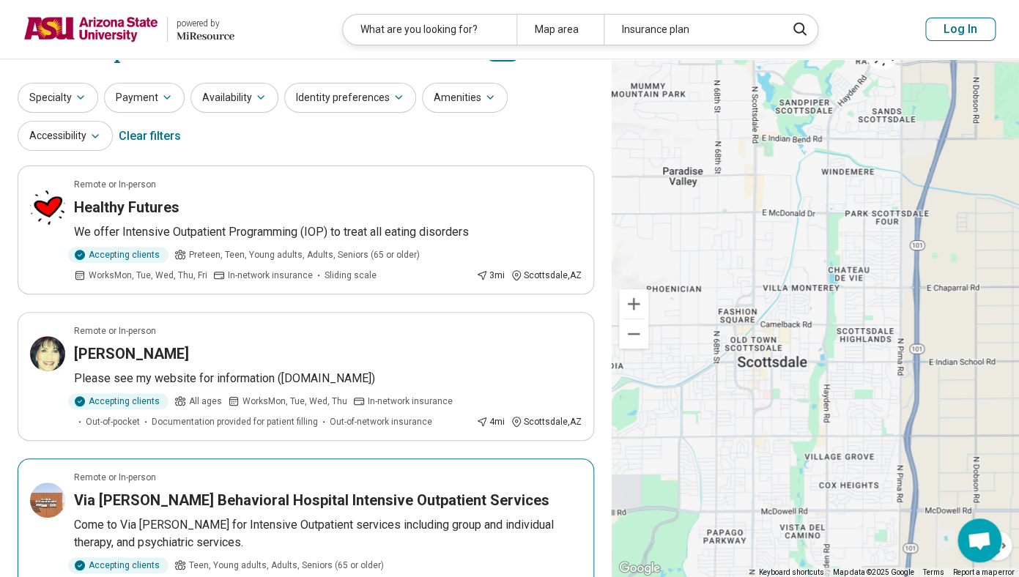
scroll to position [0, 0]
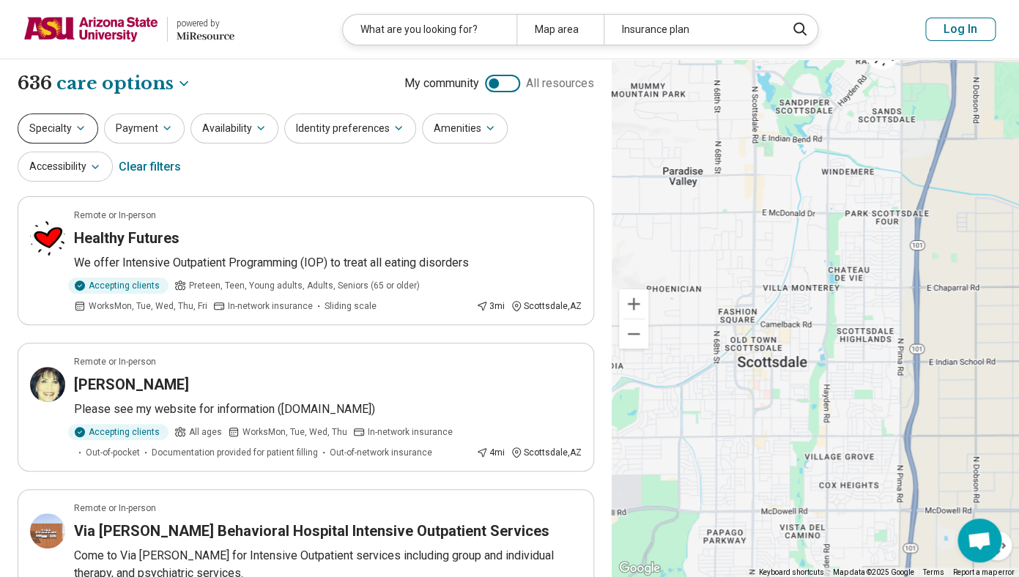
click at [67, 128] on button "Specialty" at bounding box center [58, 129] width 81 height 30
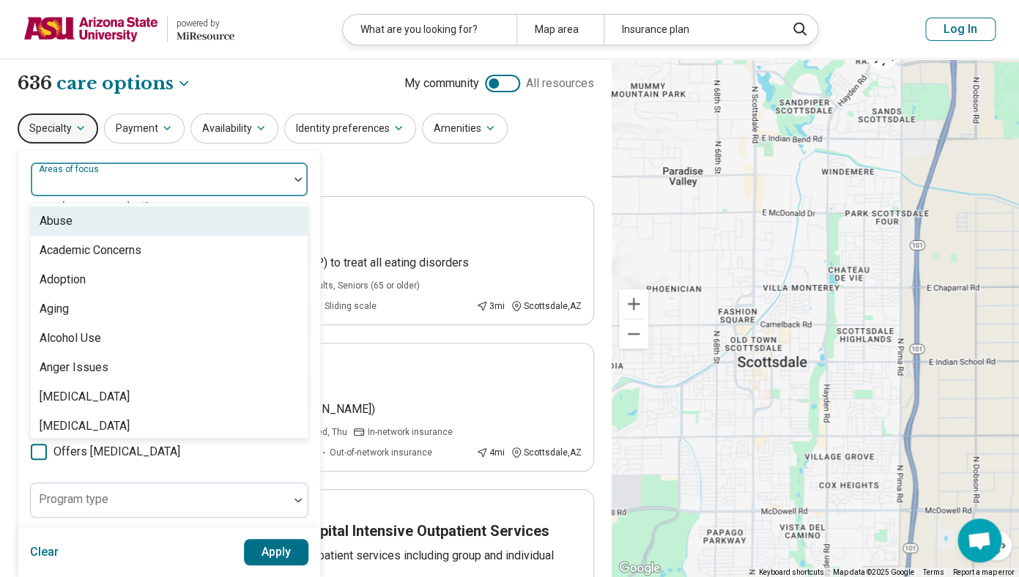
click at [150, 174] on div at bounding box center [160, 179] width 258 height 32
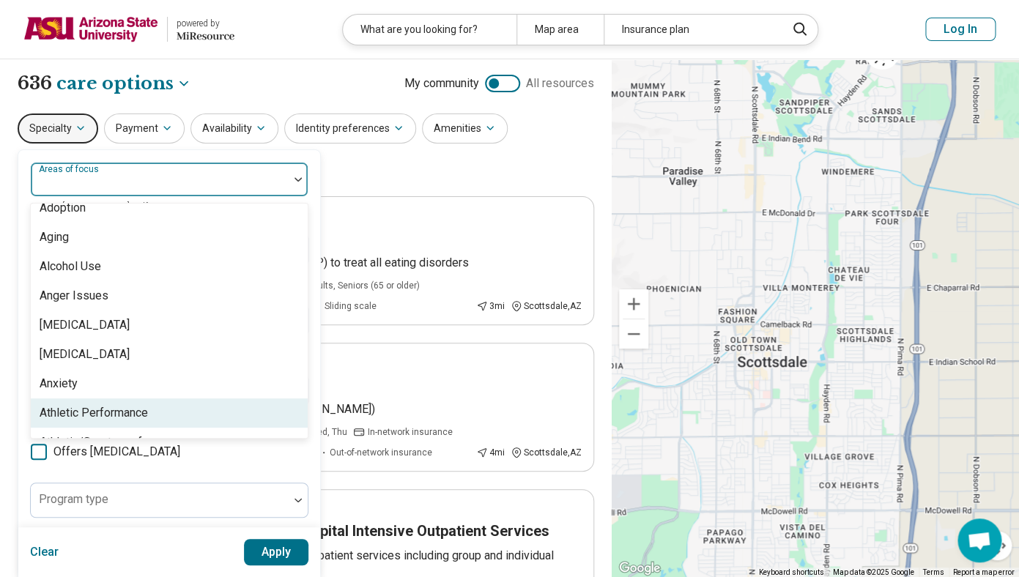
scroll to position [88, 0]
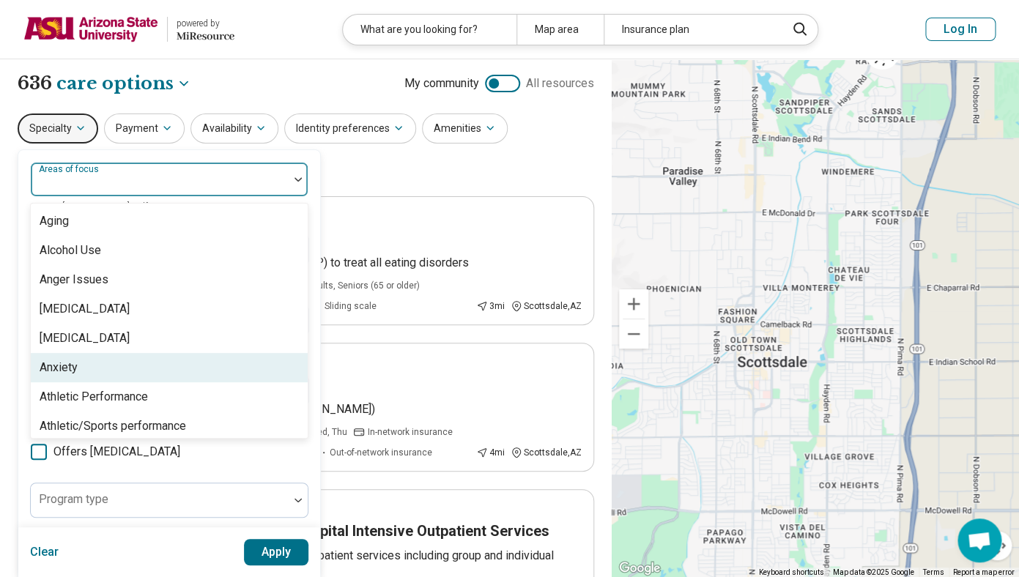
click at [103, 371] on div "Anxiety" at bounding box center [169, 367] width 277 height 29
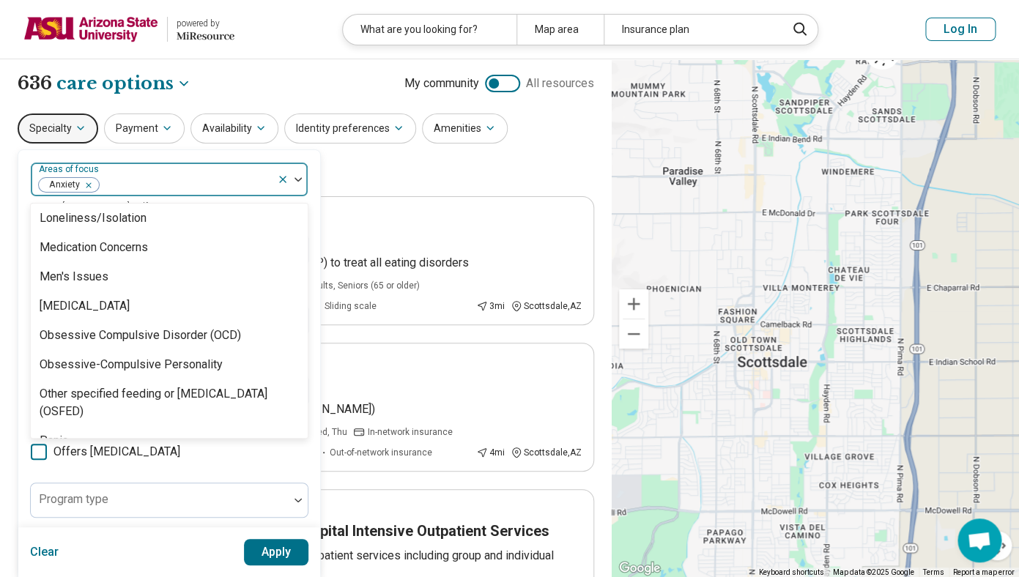
scroll to position [1536, 0]
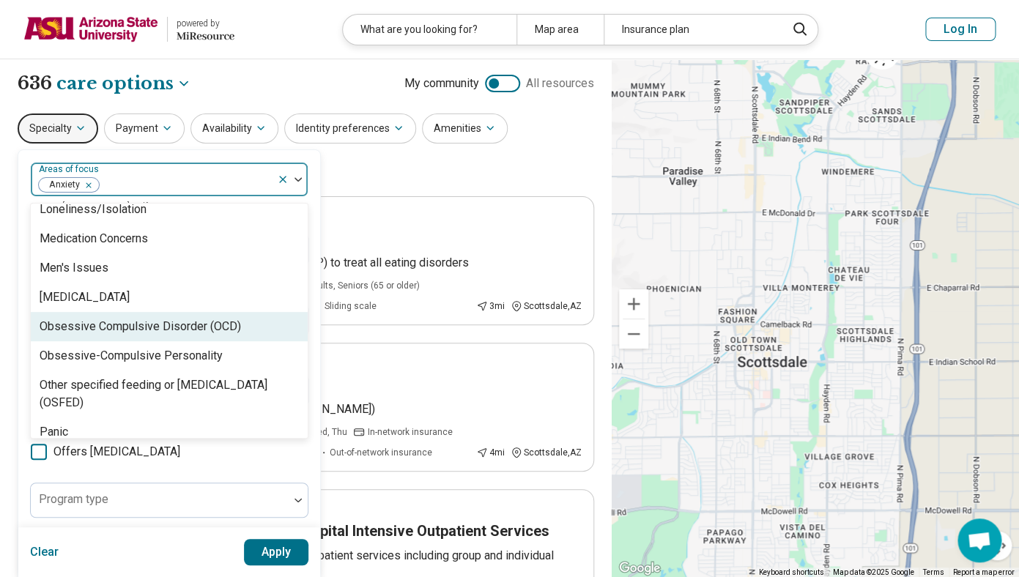
click at [106, 324] on div "Obsessive Compulsive Disorder (OCD)" at bounding box center [140, 327] width 201 height 18
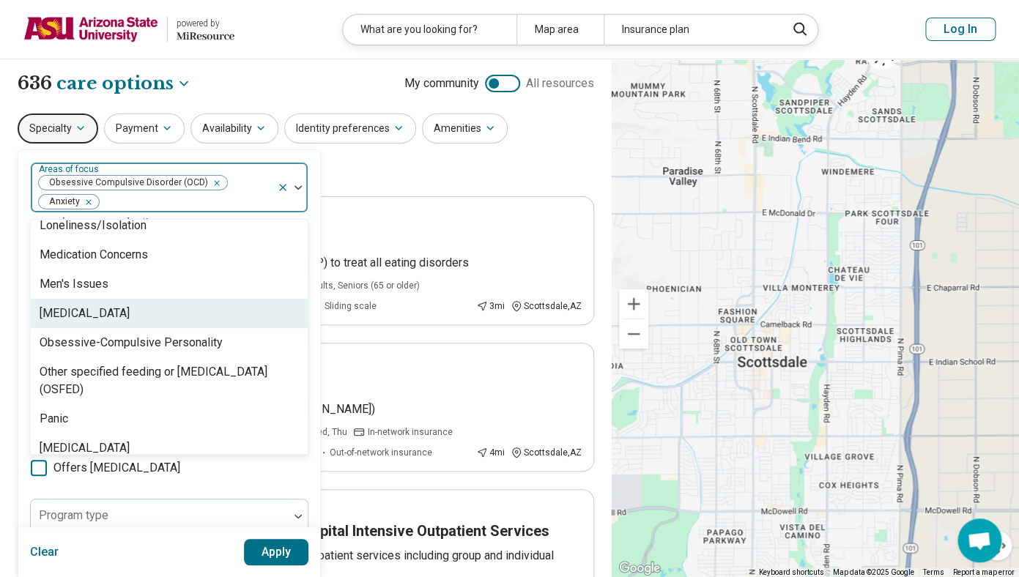
click at [260, 555] on button "Apply" at bounding box center [276, 552] width 65 height 26
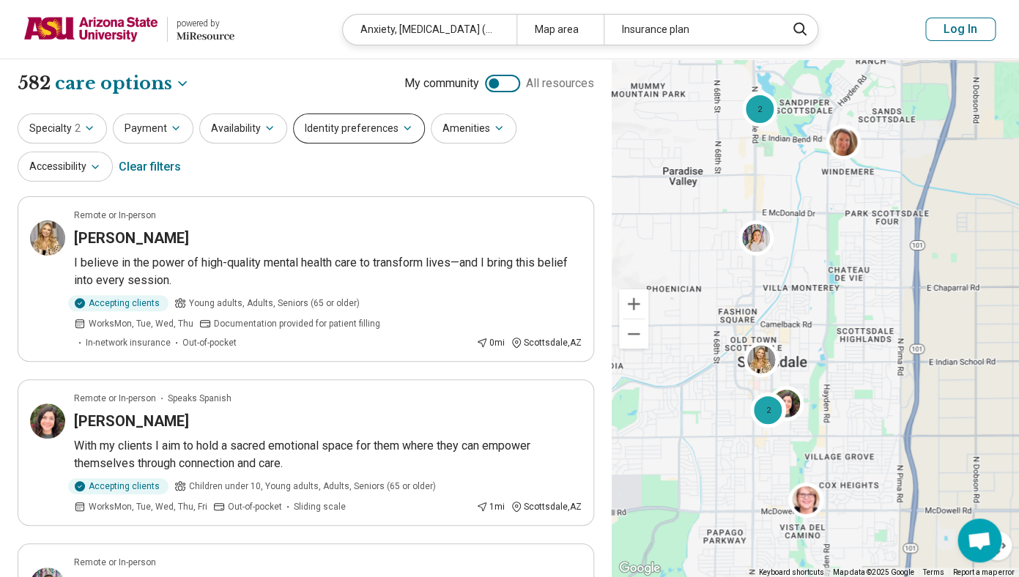
click at [411, 127] on button "Identity preferences" at bounding box center [359, 129] width 132 height 30
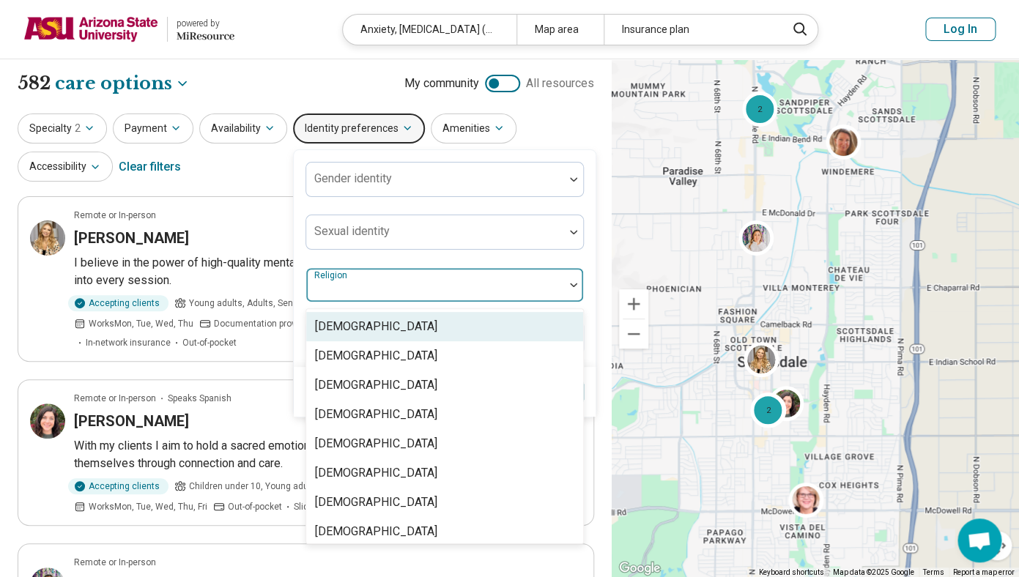
click at [387, 289] on div at bounding box center [435, 291] width 246 height 21
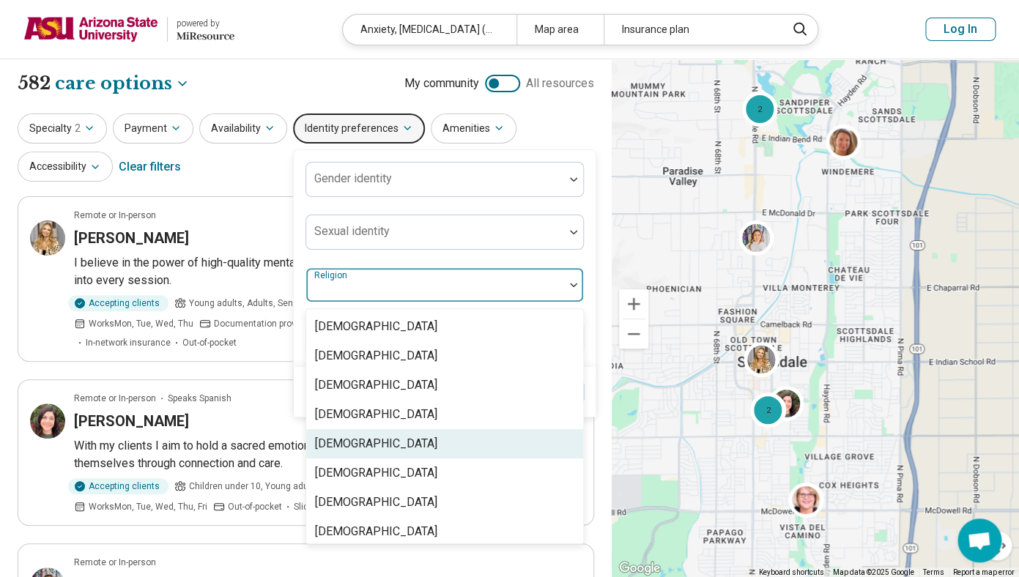
click at [374, 443] on div "[DEMOGRAPHIC_DATA]" at bounding box center [444, 443] width 277 height 29
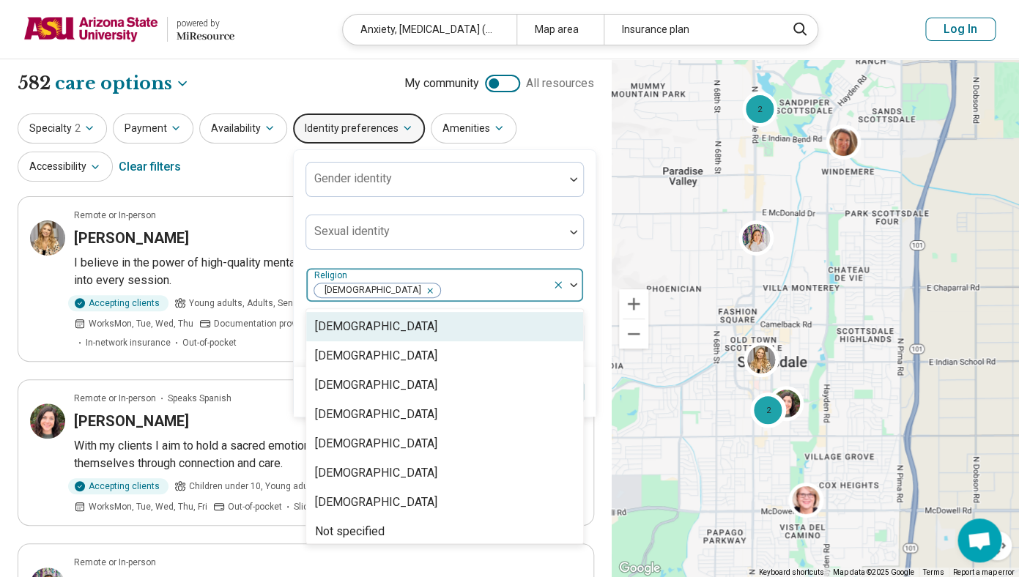
click at [487, 259] on div "Gender identity Sexual identity option Christianity, selected. Agnosticism, 1 o…" at bounding box center [445, 258] width 278 height 193
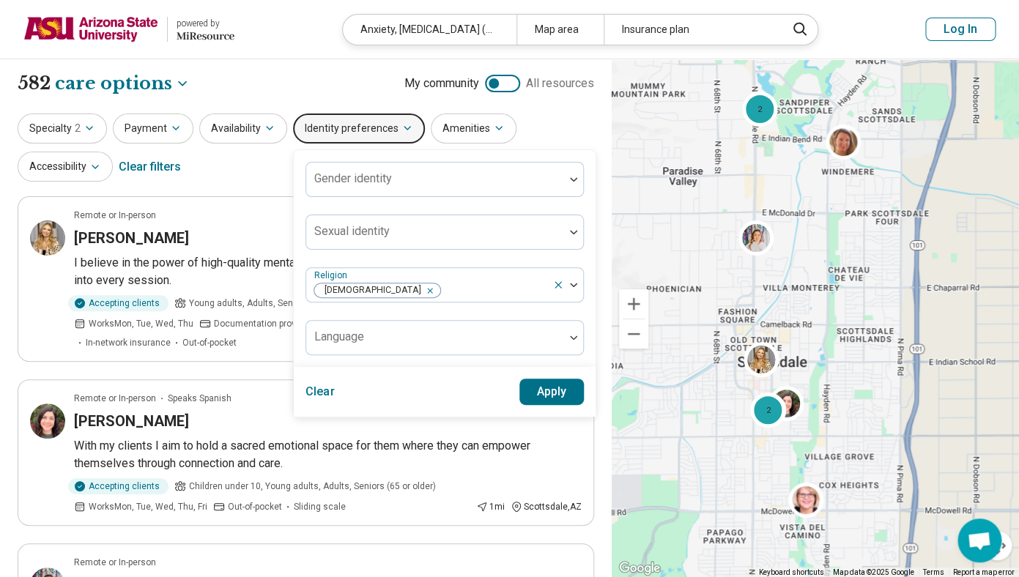
click at [543, 389] on button "Apply" at bounding box center [551, 392] width 65 height 26
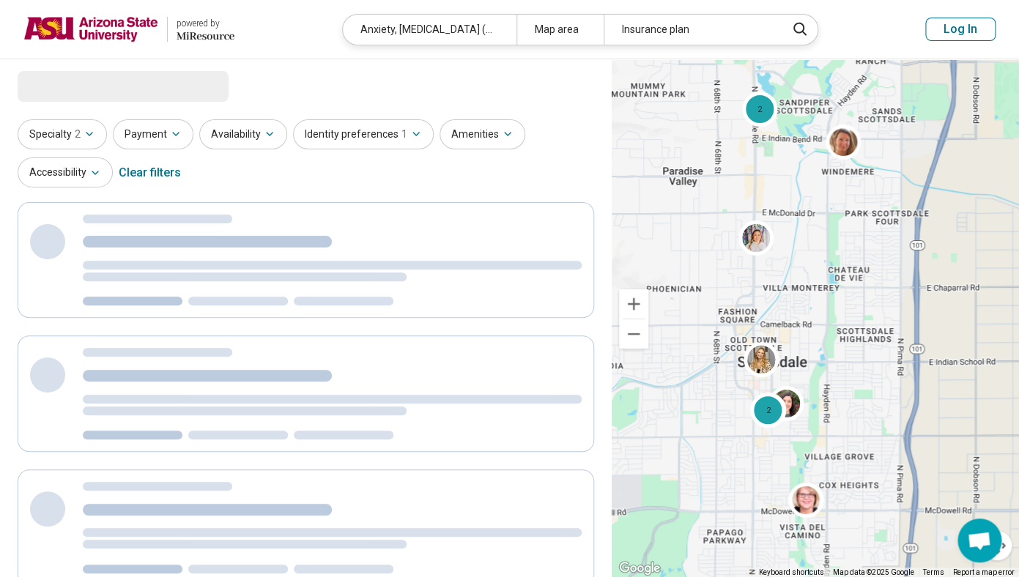
select select "***"
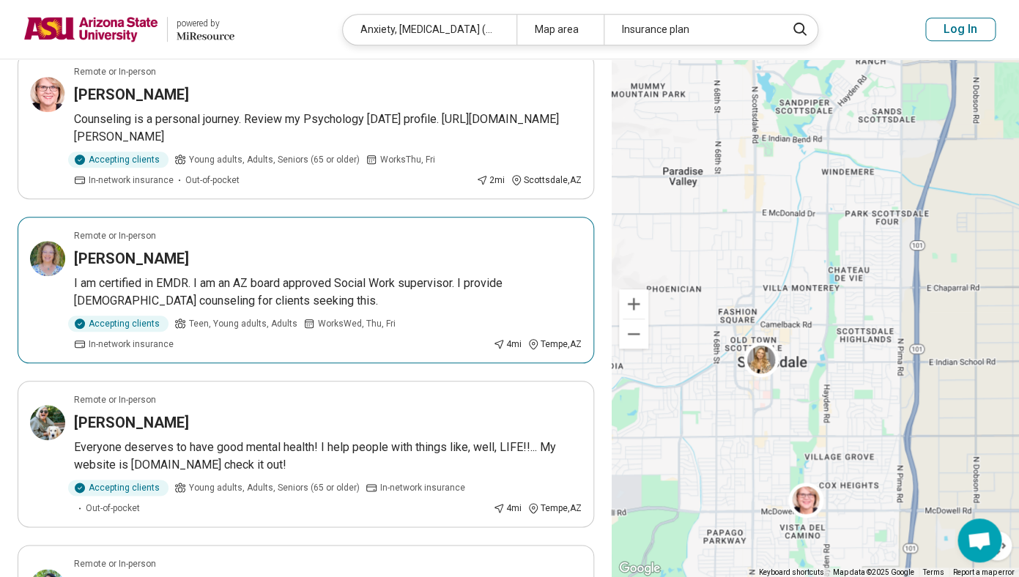
scroll to position [376, 0]
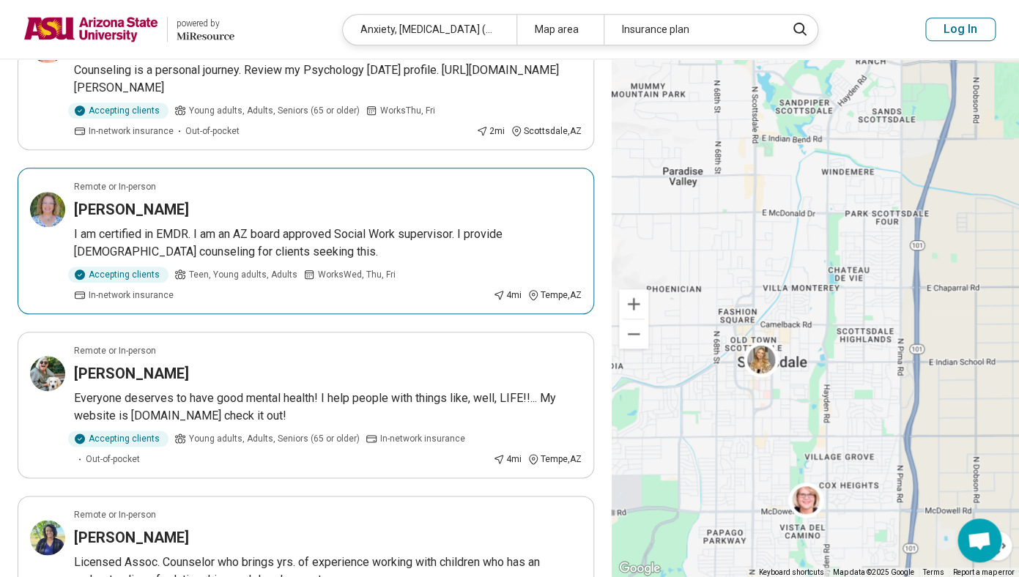
click at [168, 210] on h3 "[PERSON_NAME]" at bounding box center [131, 209] width 115 height 21
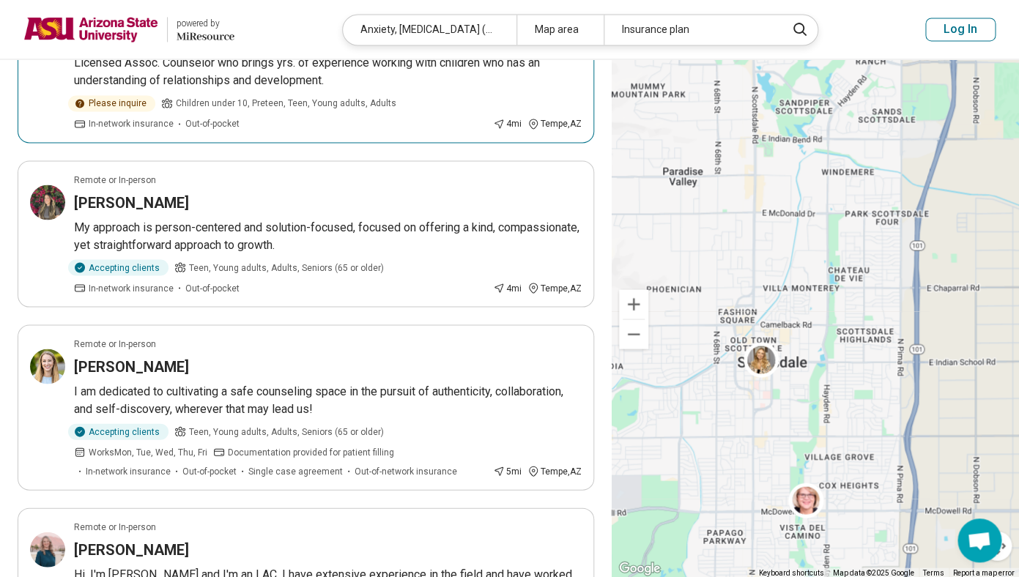
scroll to position [909, 0]
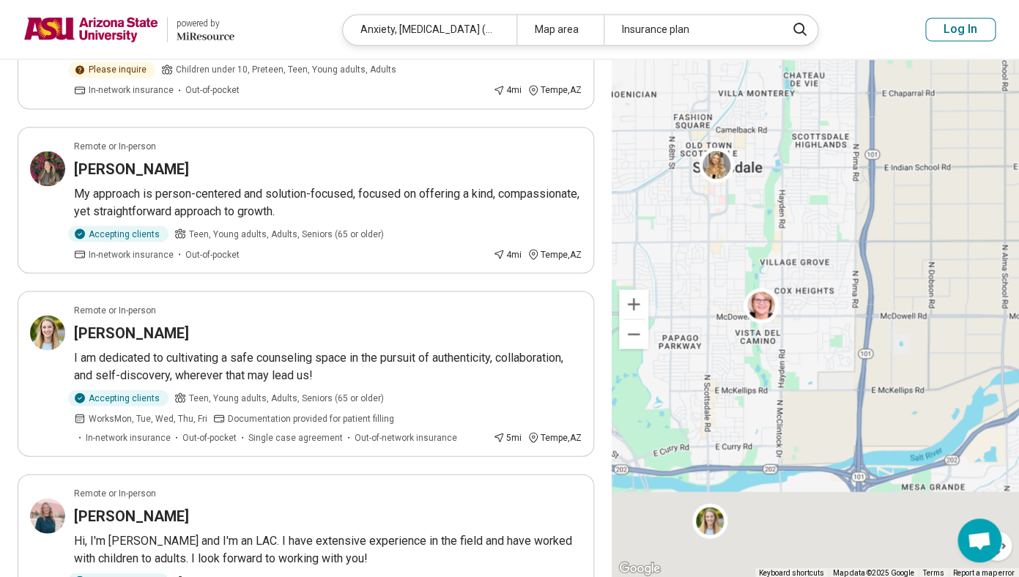
drag, startPoint x: 693, startPoint y: 470, endPoint x: 643, endPoint y: 252, distance: 223.9
click at [644, 252] on div at bounding box center [815, 318] width 407 height 519
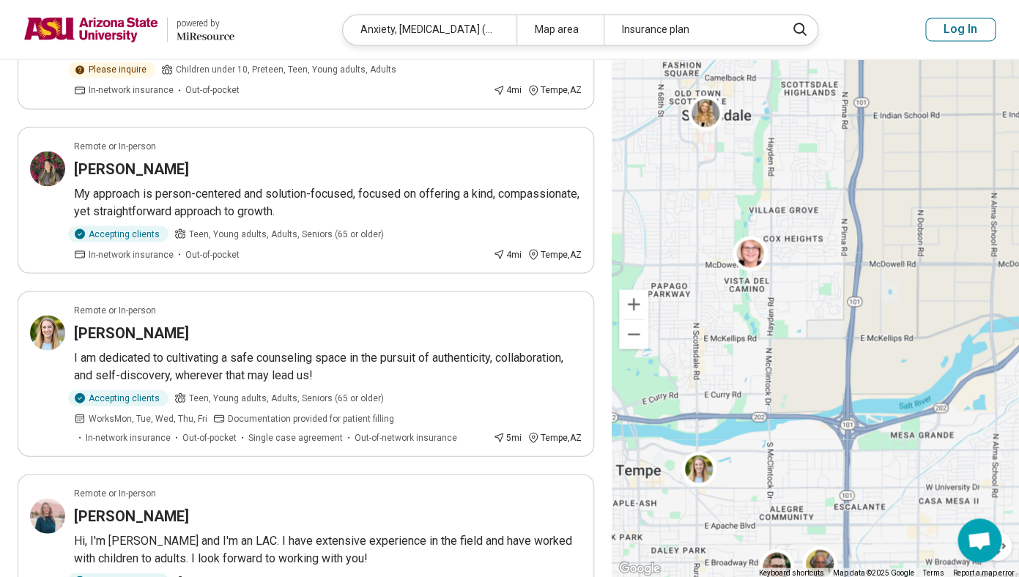
scroll to position [744, 0]
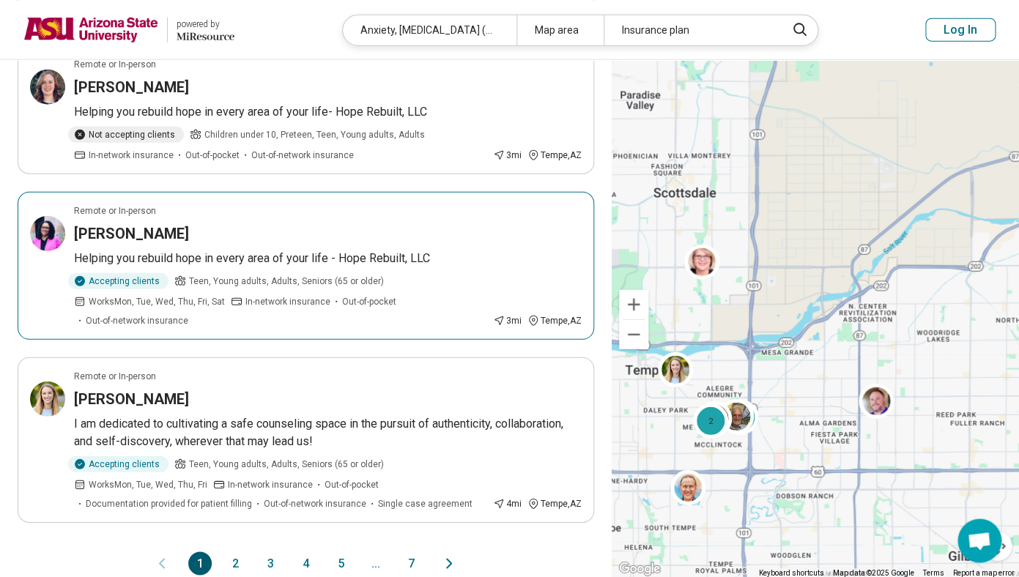
scroll to position [1336, 0]
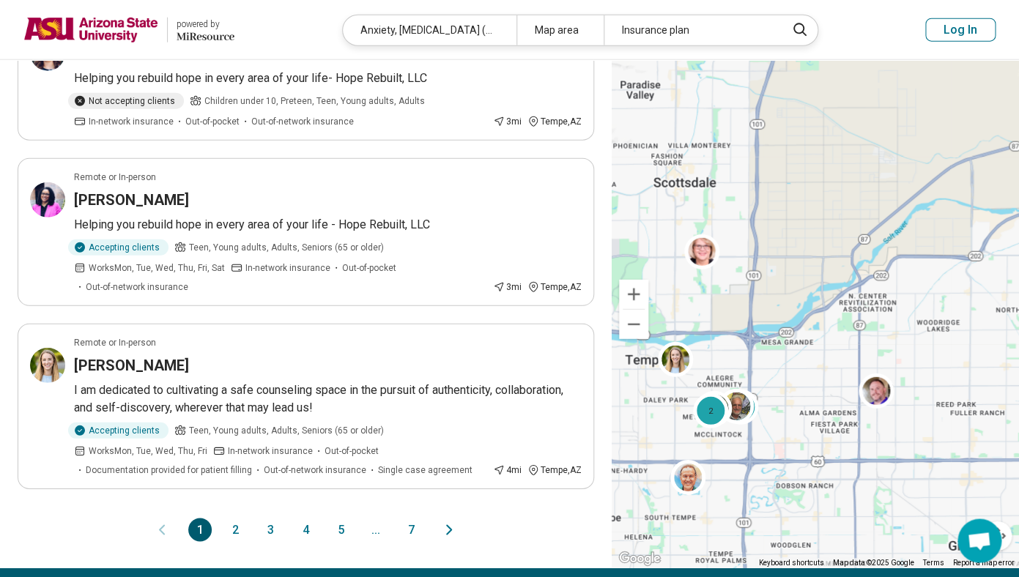
click at [234, 533] on button "2" at bounding box center [234, 529] width 23 height 23
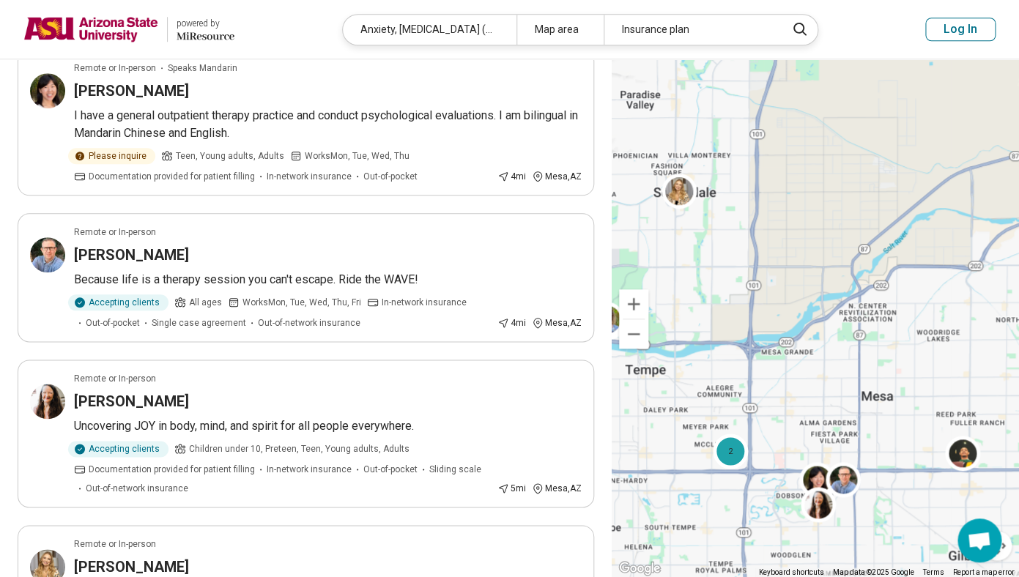
scroll to position [442, 0]
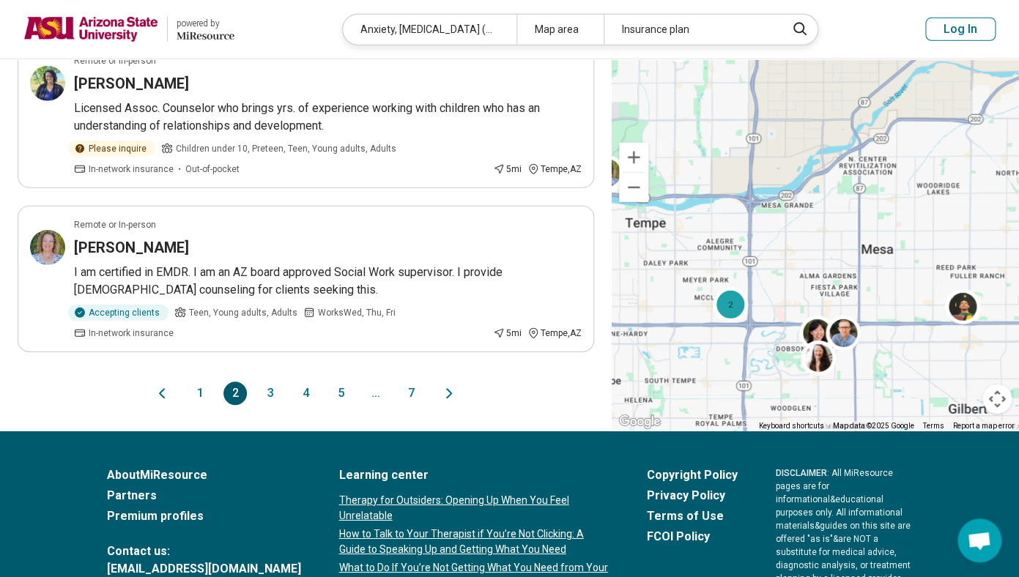
click at [272, 398] on button "3" at bounding box center [270, 393] width 23 height 23
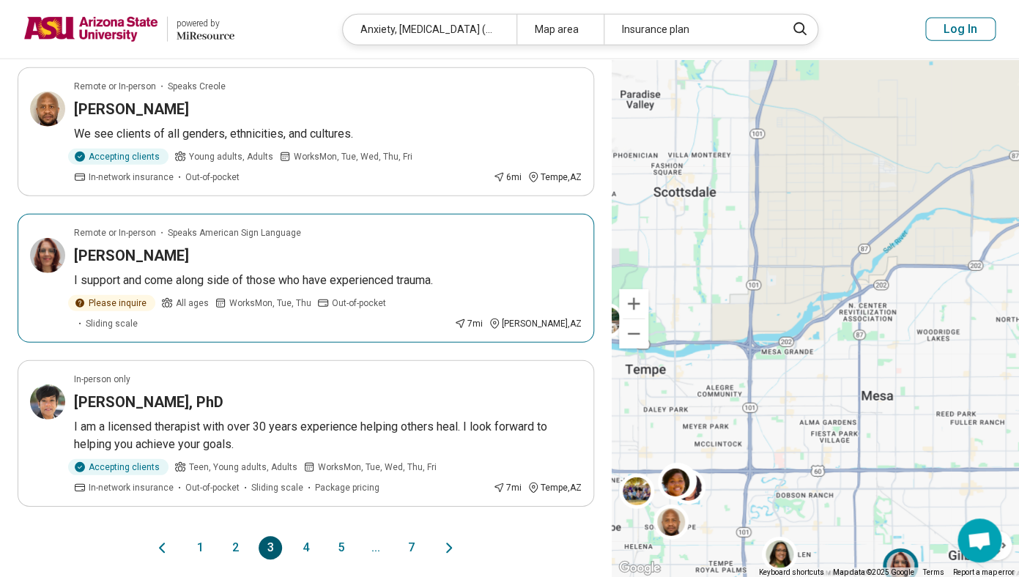
scroll to position [1397, 0]
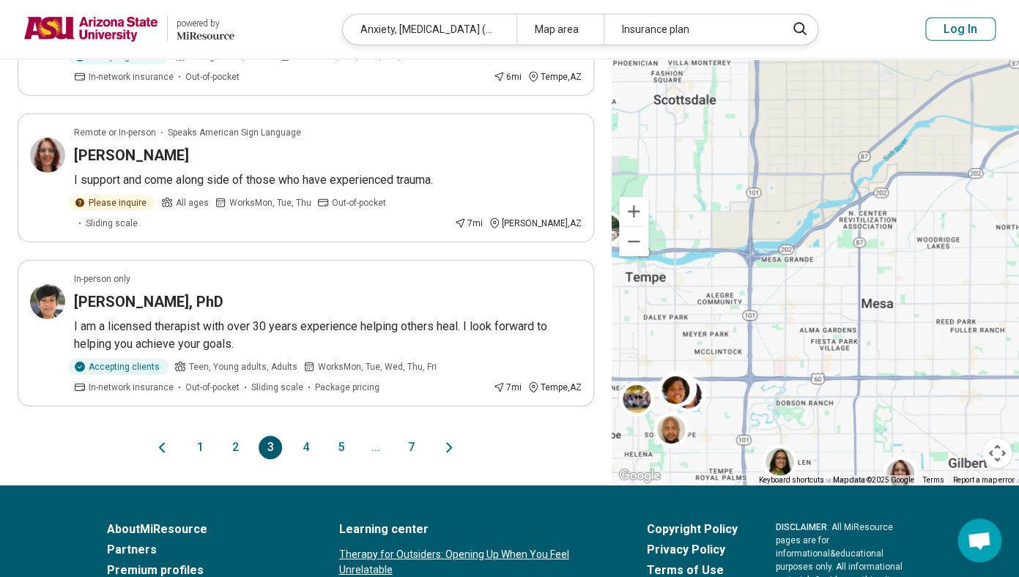
click at [308, 436] on button "4" at bounding box center [305, 447] width 23 height 23
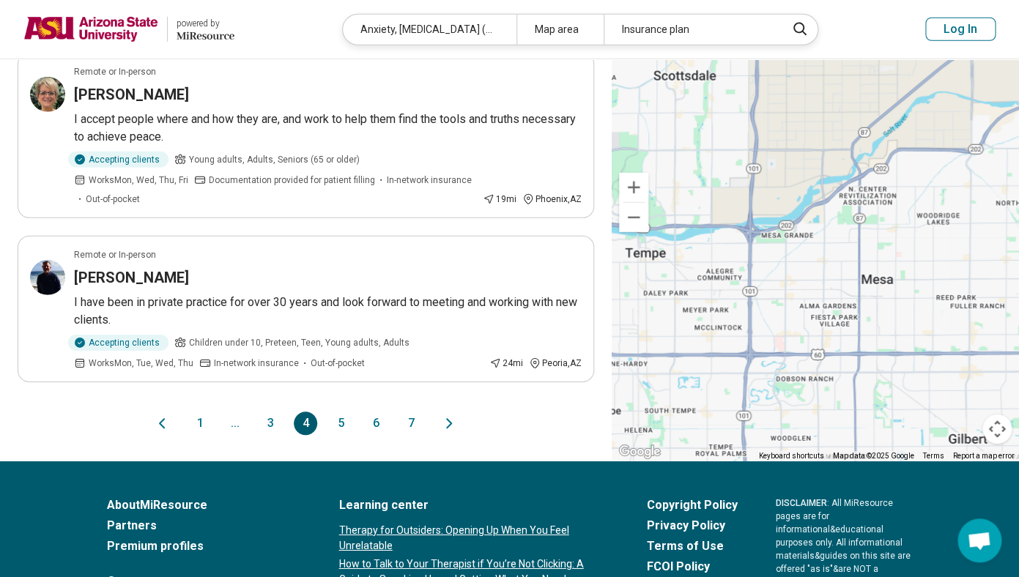
scroll to position [1503, 0]
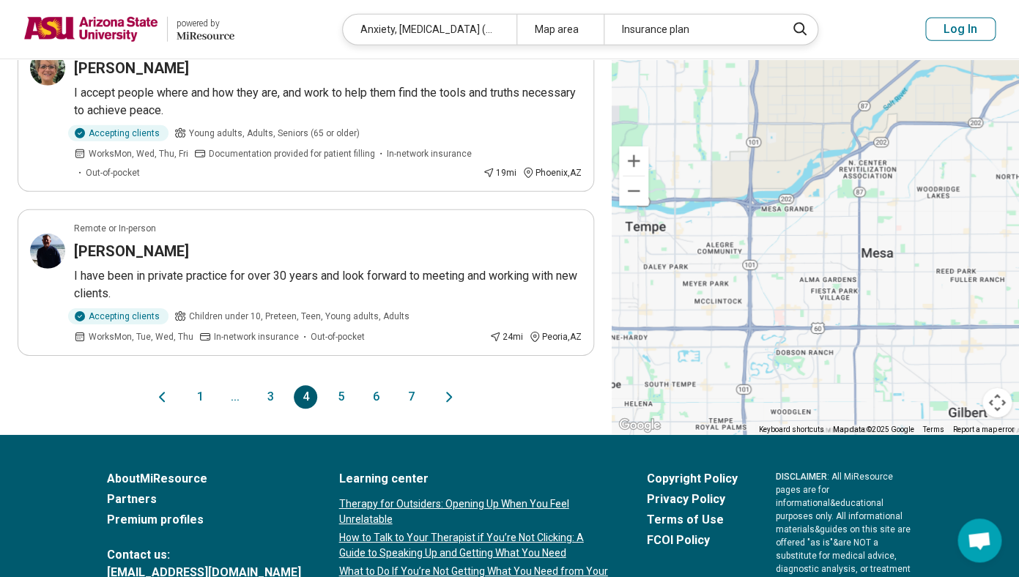
click at [341, 385] on button "5" at bounding box center [340, 396] width 23 height 23
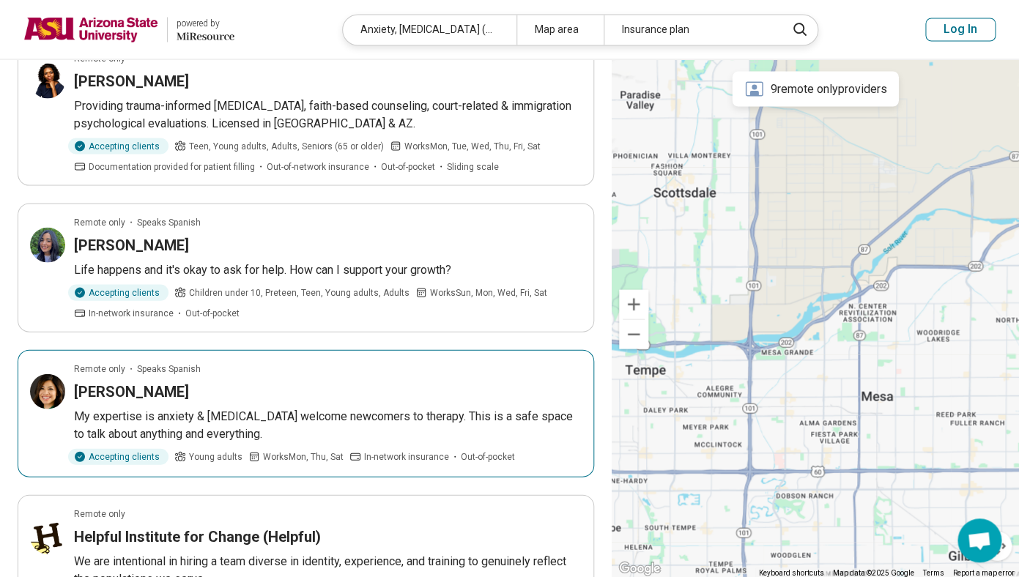
scroll to position [984, 0]
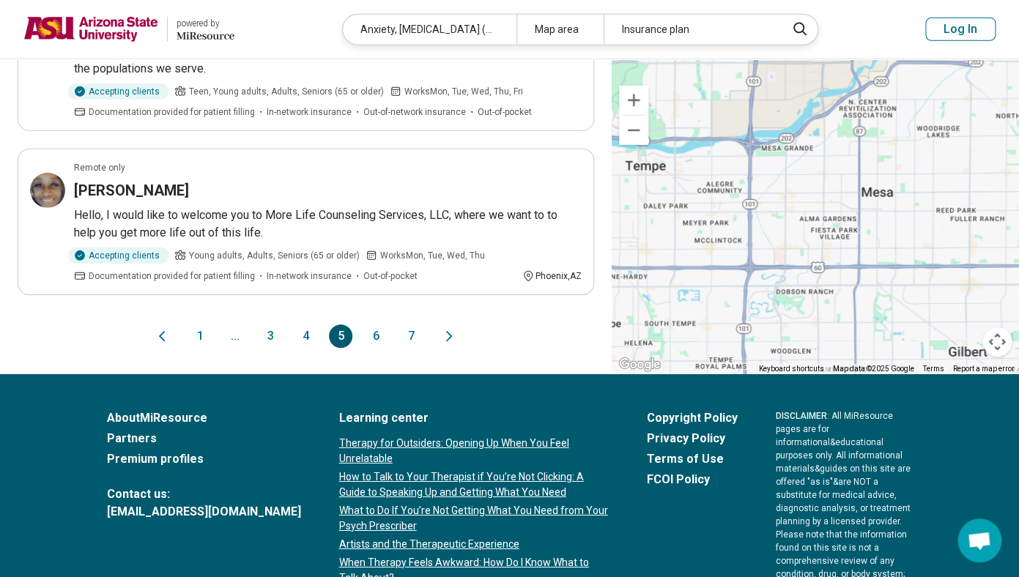
click at [376, 336] on button "6" at bounding box center [375, 336] width 23 height 23
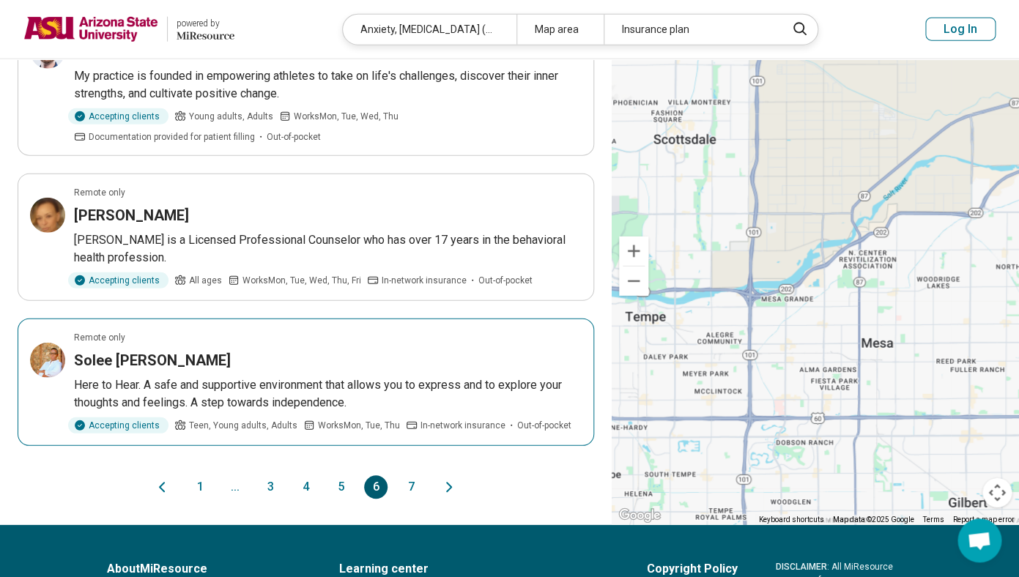
scroll to position [1301, 0]
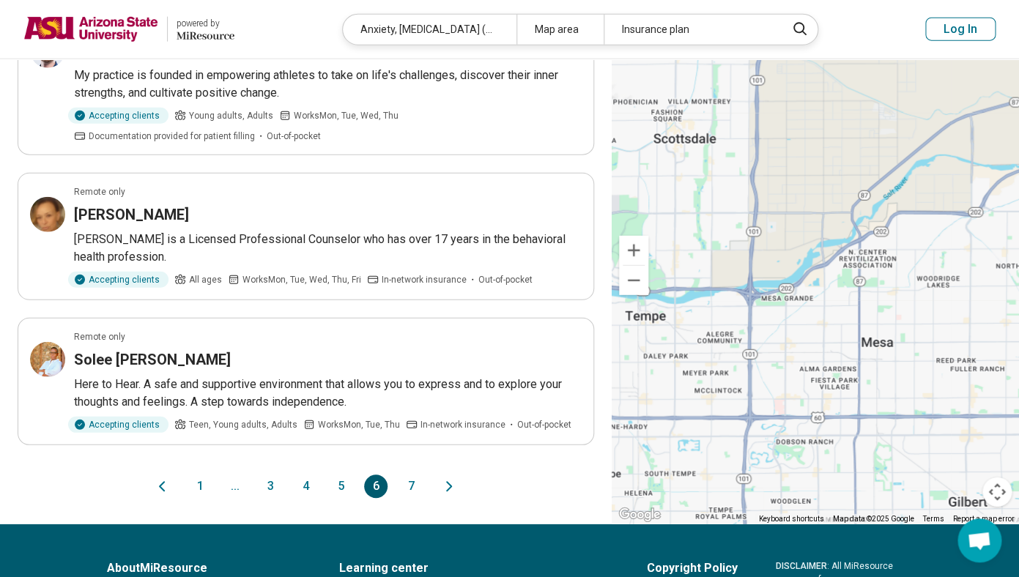
click at [199, 475] on button "1" at bounding box center [199, 486] width 23 height 23
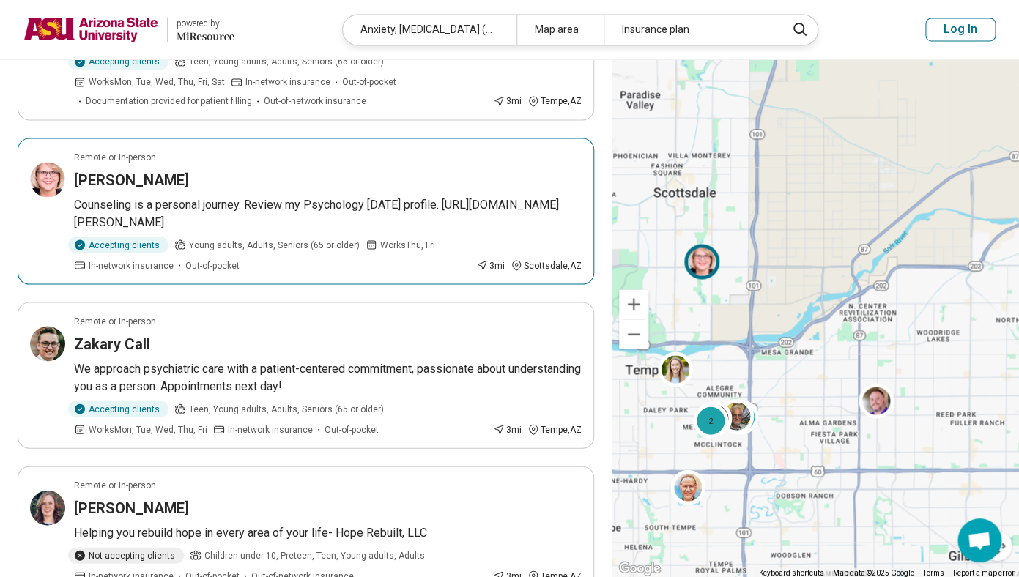
scroll to position [894, 0]
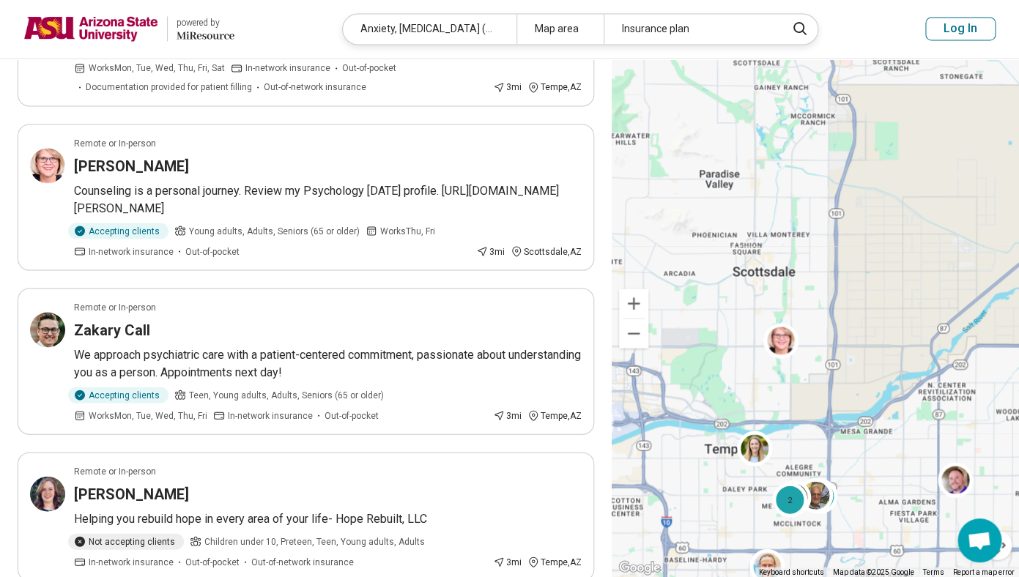
drag, startPoint x: 675, startPoint y: 240, endPoint x: 793, endPoint y: 325, distance: 146.4
click at [790, 325] on div "3 2" at bounding box center [815, 318] width 407 height 519
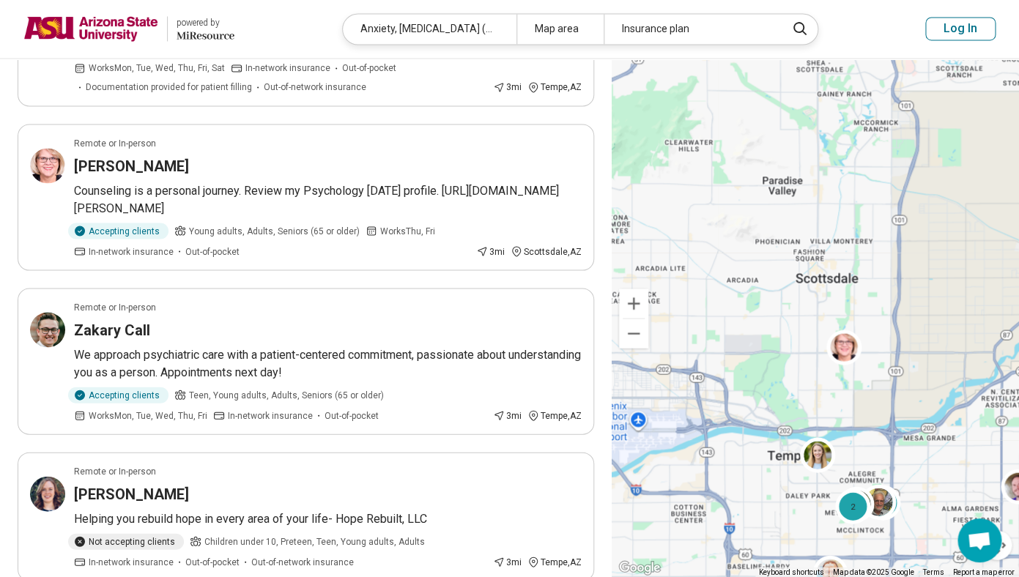
scroll to position [744, 0]
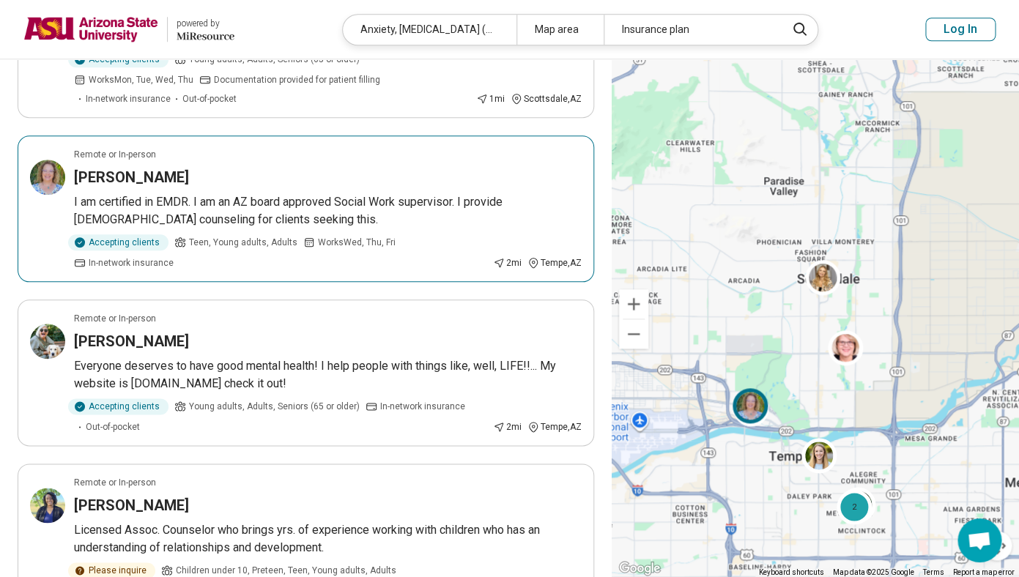
scroll to position [424, 0]
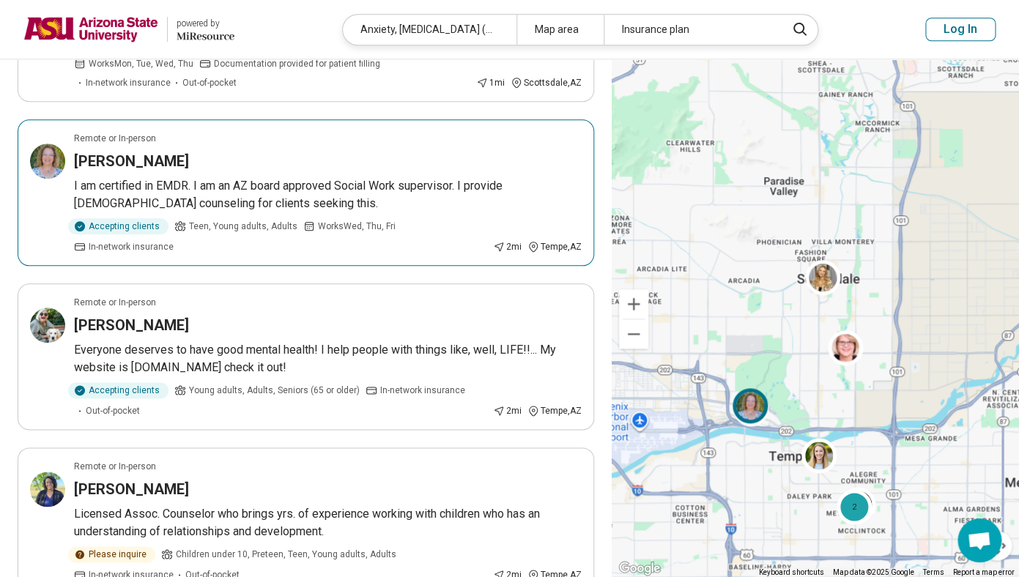
click at [145, 156] on h3 "[PERSON_NAME]" at bounding box center [131, 161] width 115 height 21
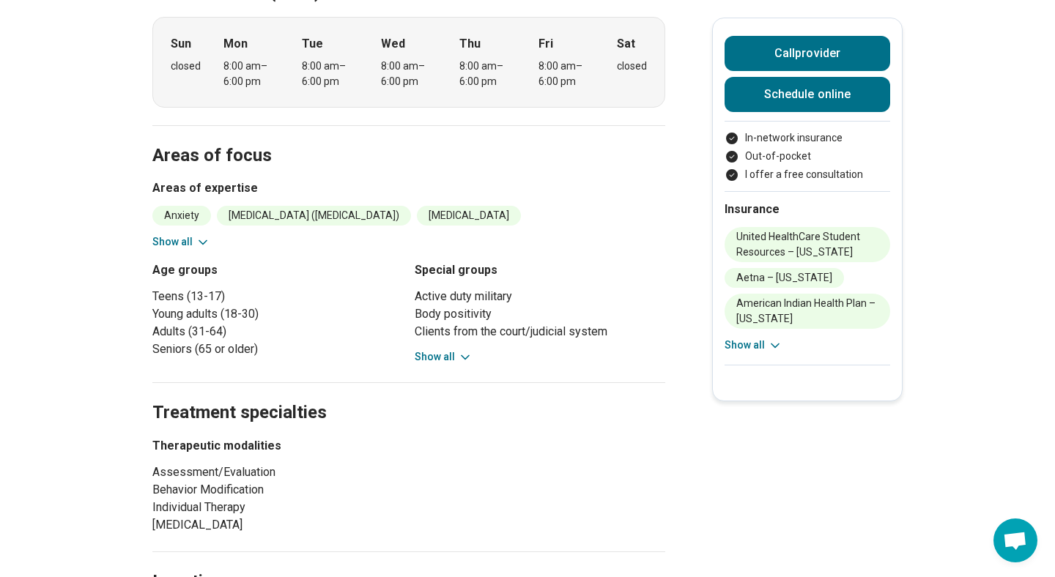
scroll to position [508, 0]
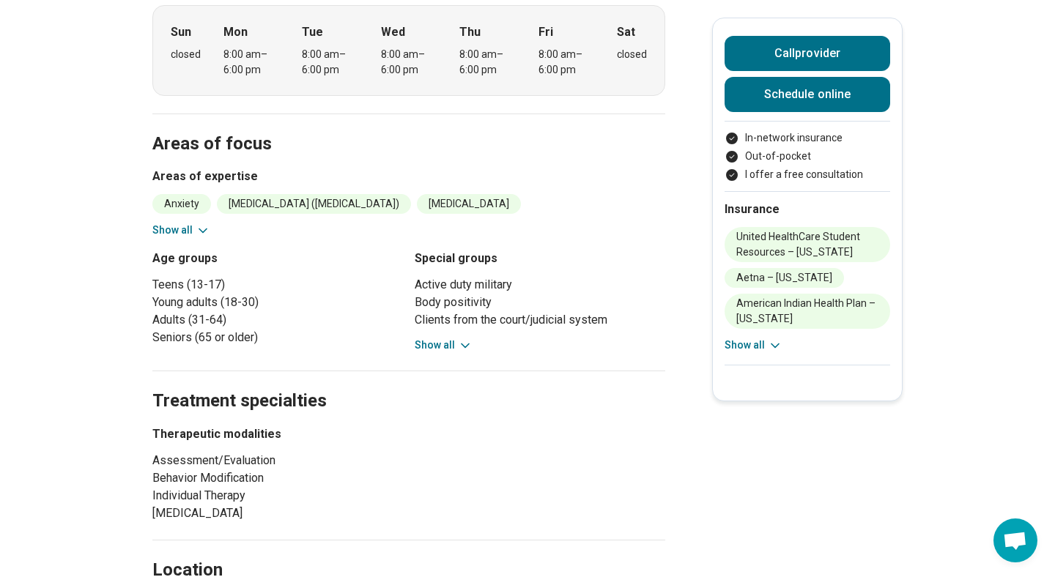
click at [448, 338] on button "Show all" at bounding box center [444, 345] width 58 height 15
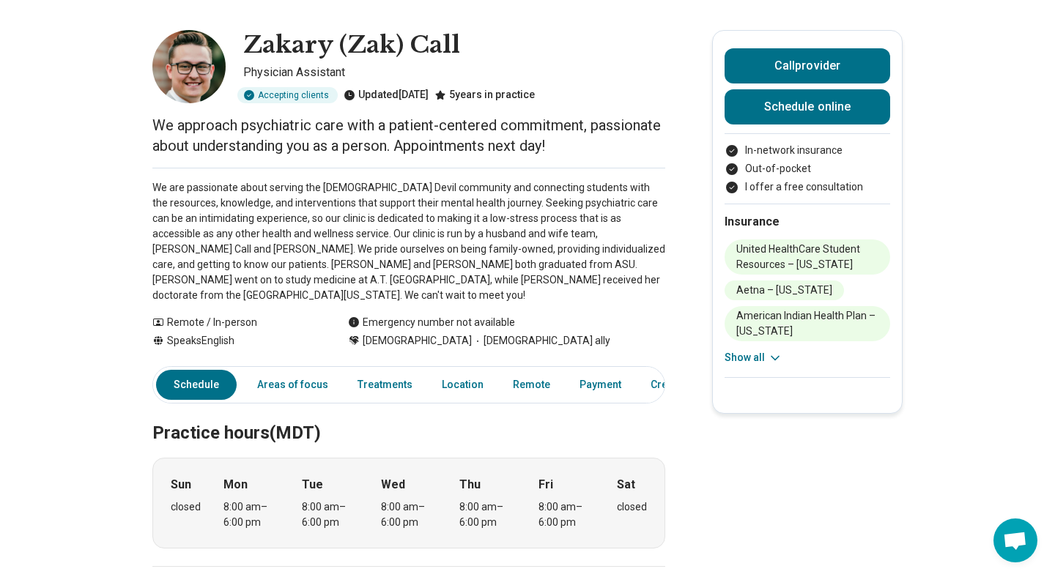
scroll to position [0, 0]
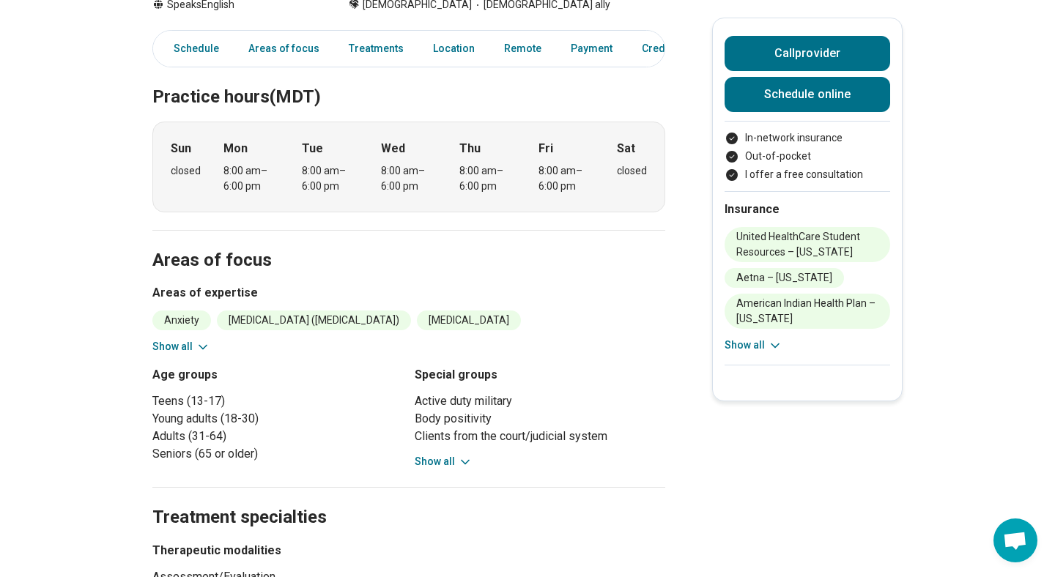
scroll to position [448, 0]
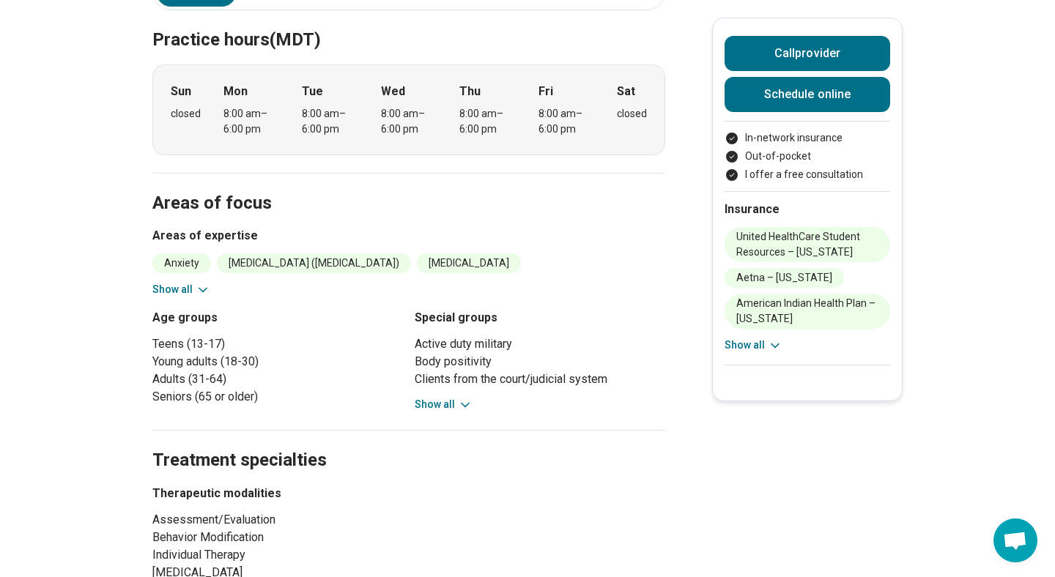
click at [204, 283] on icon at bounding box center [203, 290] width 15 height 15
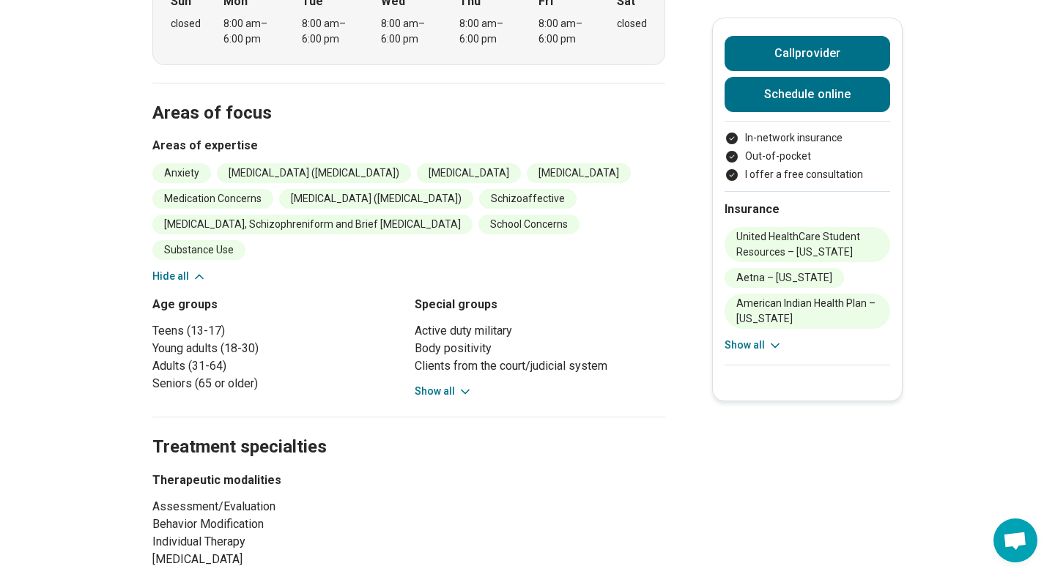
scroll to position [532, 0]
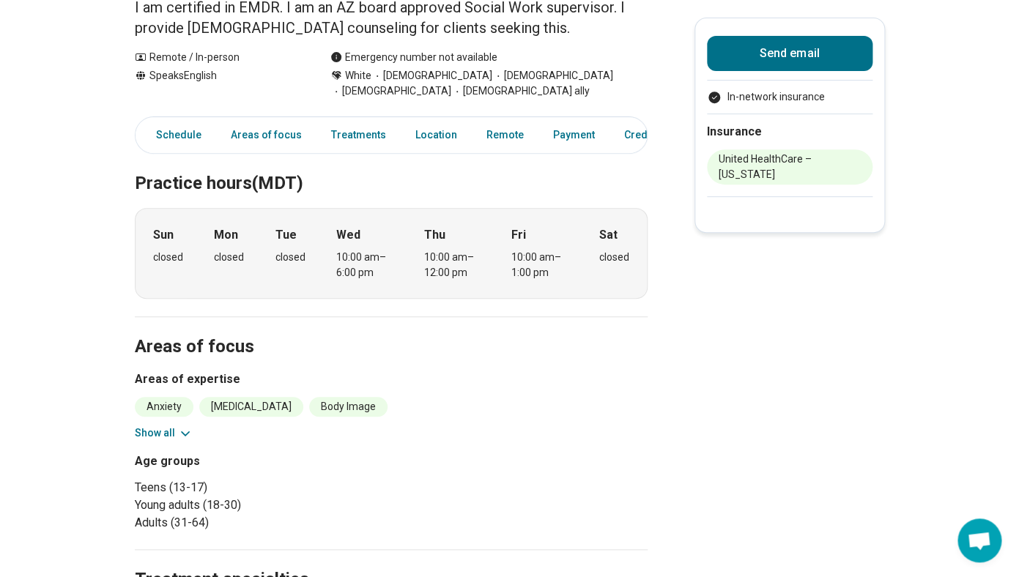
scroll to position [282, 0]
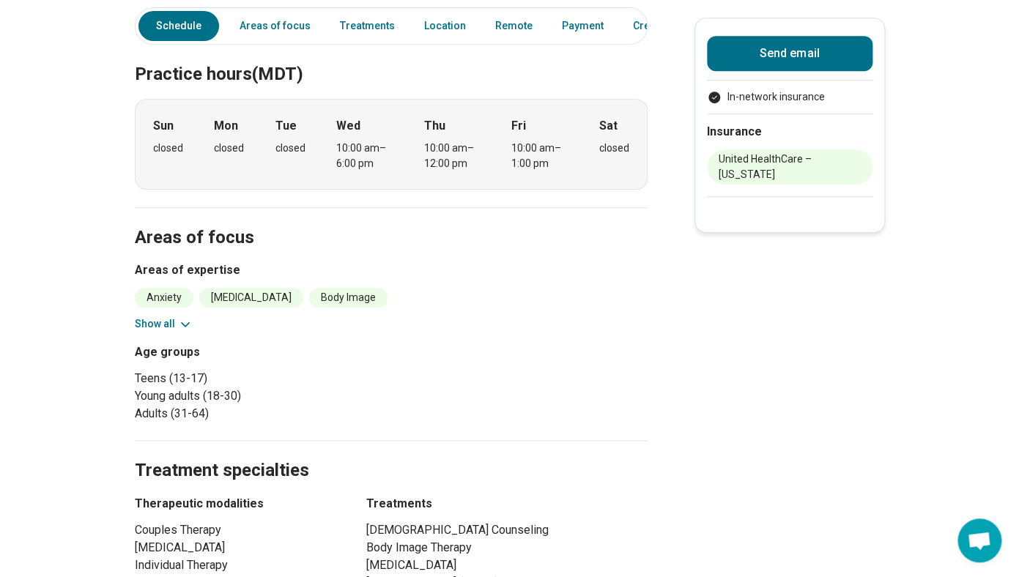
click at [177, 321] on button "Show all" at bounding box center [164, 324] width 58 height 15
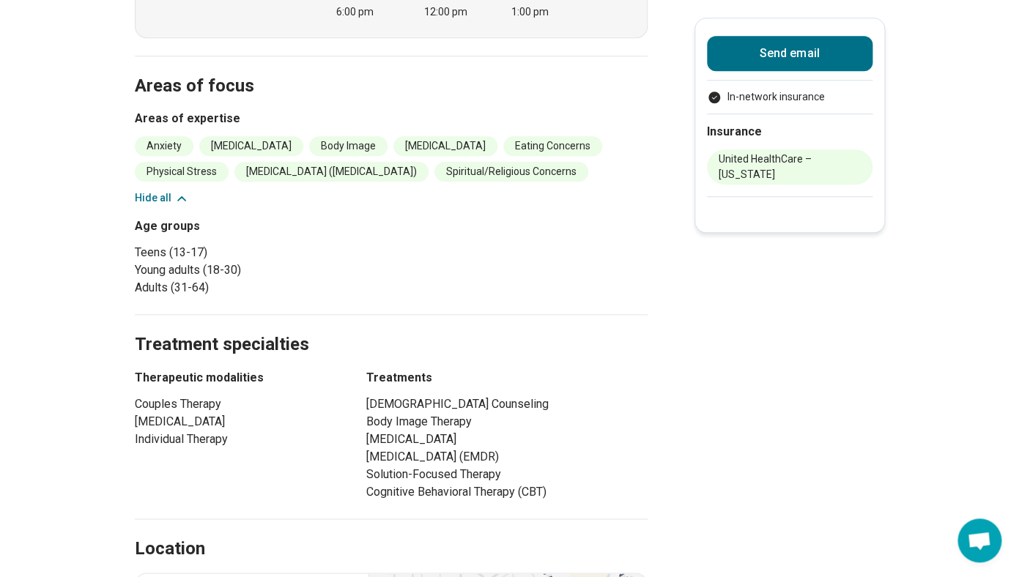
scroll to position [0, 0]
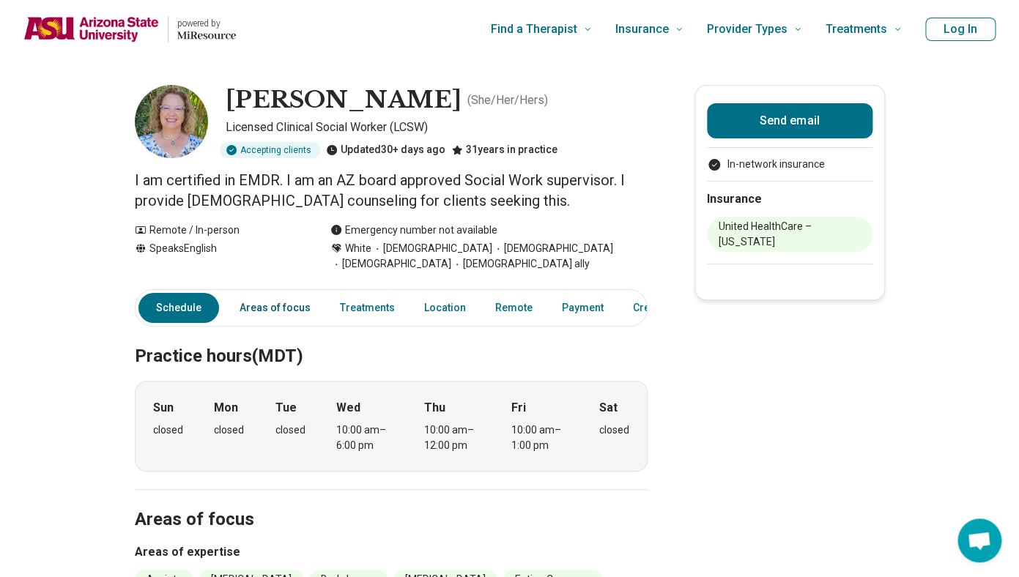
click at [270, 312] on link "Areas of focus" at bounding box center [275, 308] width 89 height 30
